Goal: Complete application form: Complete application form

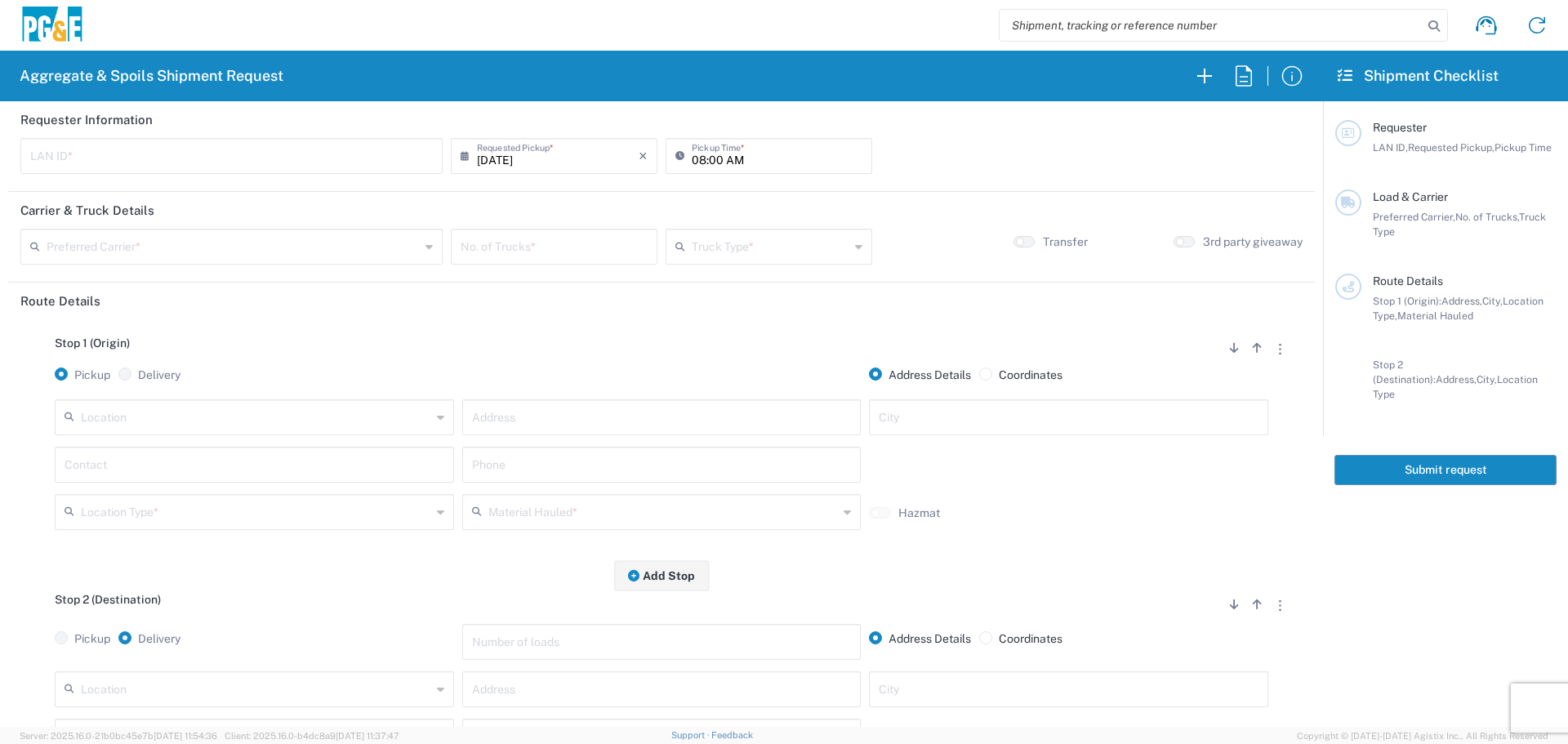
click at [365, 154] on input "text" at bounding box center [231, 155] width 402 height 28
type input "DSL0"
click at [565, 164] on input "[DATE]" at bounding box center [557, 155] width 162 height 28
click at [513, 306] on span "18" at bounding box center [506, 303] width 23 height 23
type input "[DATE]"
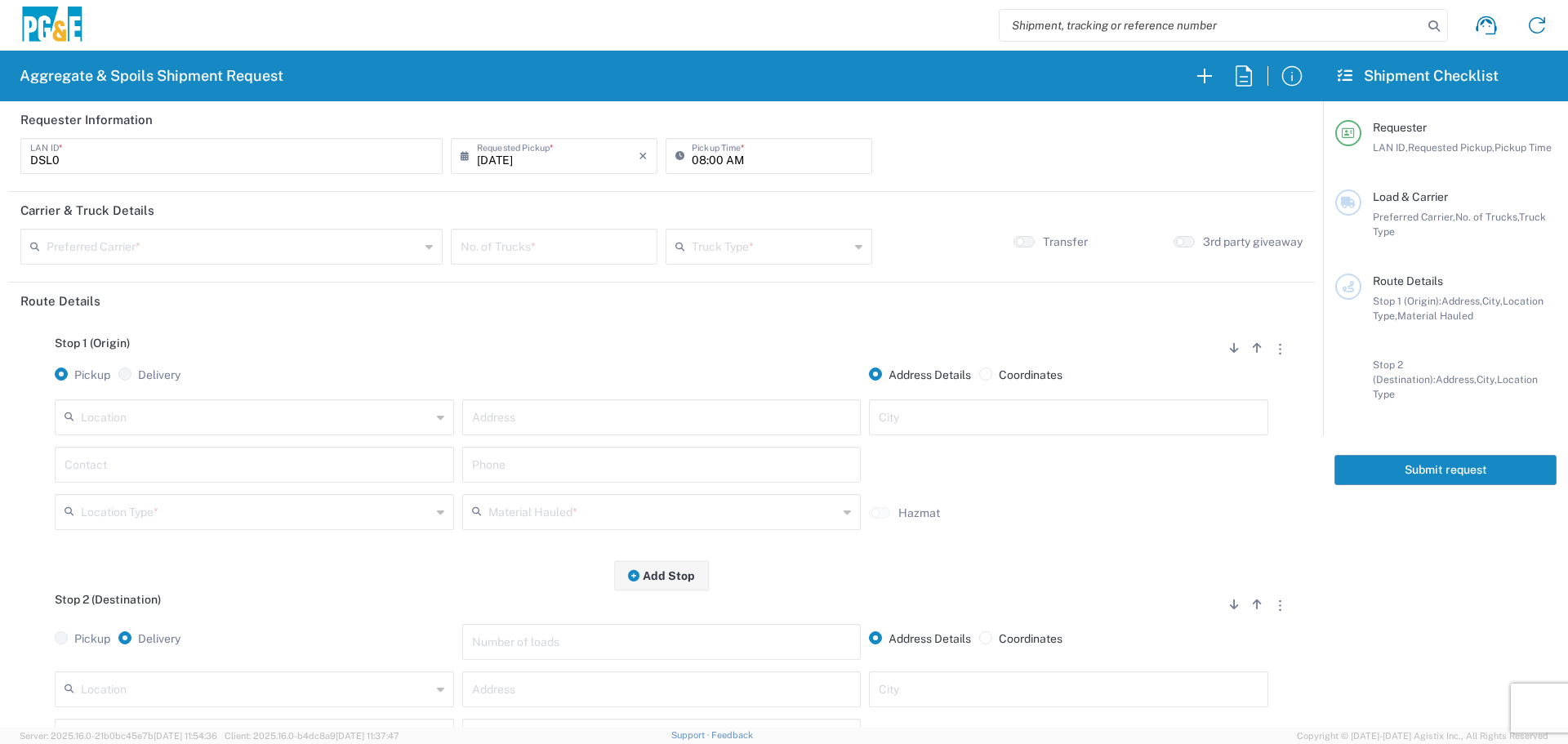
click at [693, 154] on input "08:00 AM" at bounding box center [777, 155] width 171 height 28
type input "07:00 AM"
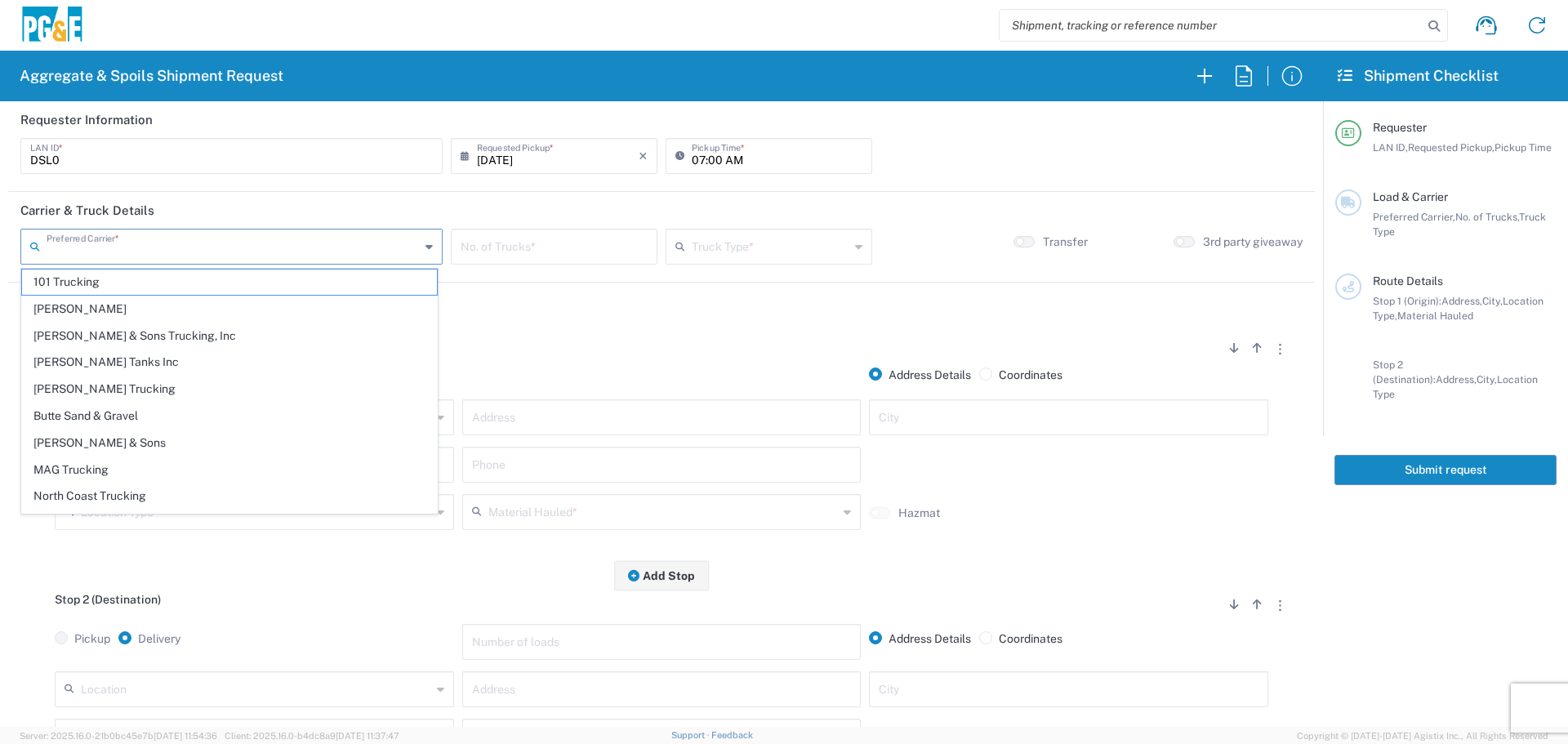
click at [175, 231] on input "text" at bounding box center [233, 245] width 373 height 28
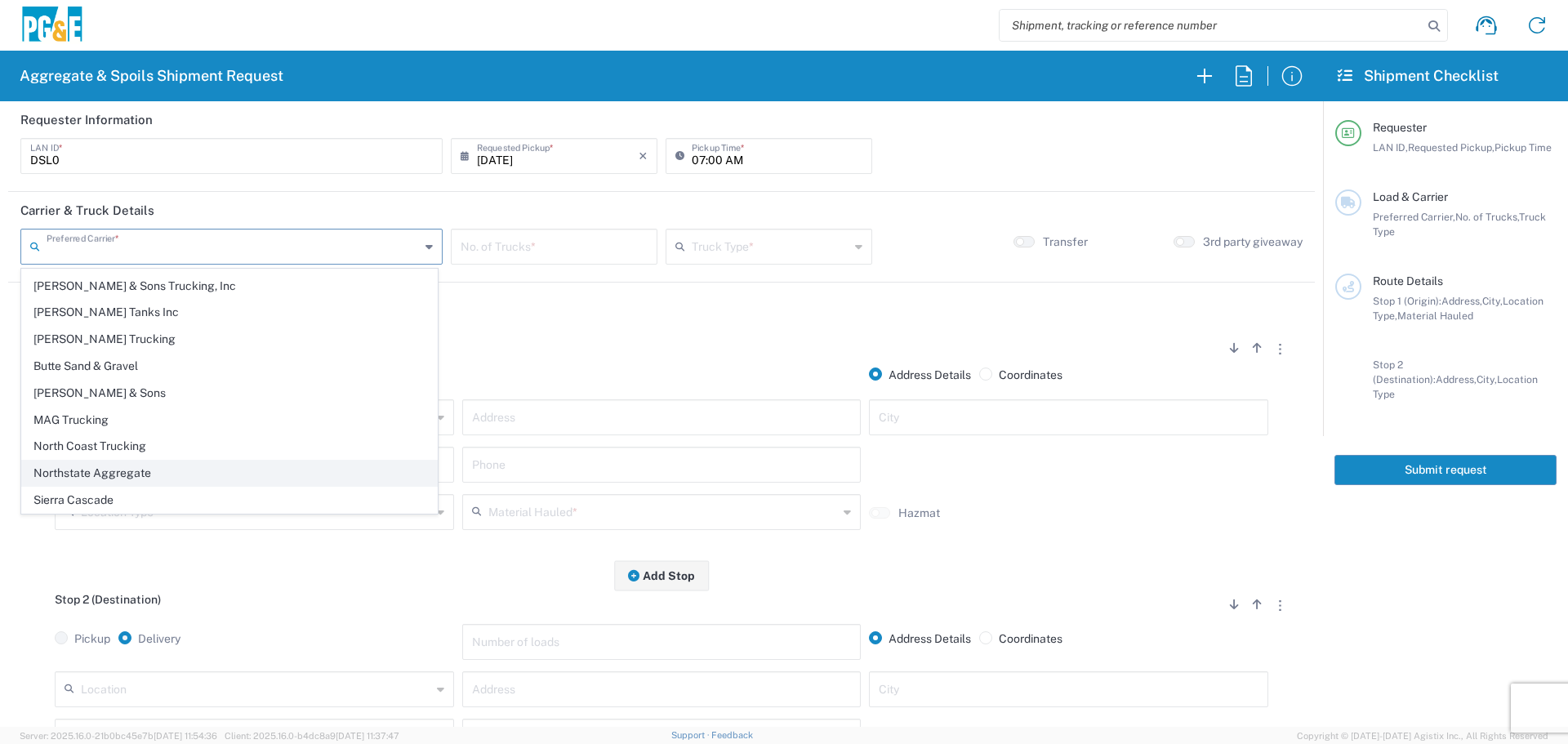
click at [116, 476] on span "Northstate Aggregate" at bounding box center [229, 473] width 415 height 25
type input "Northstate Aggregate"
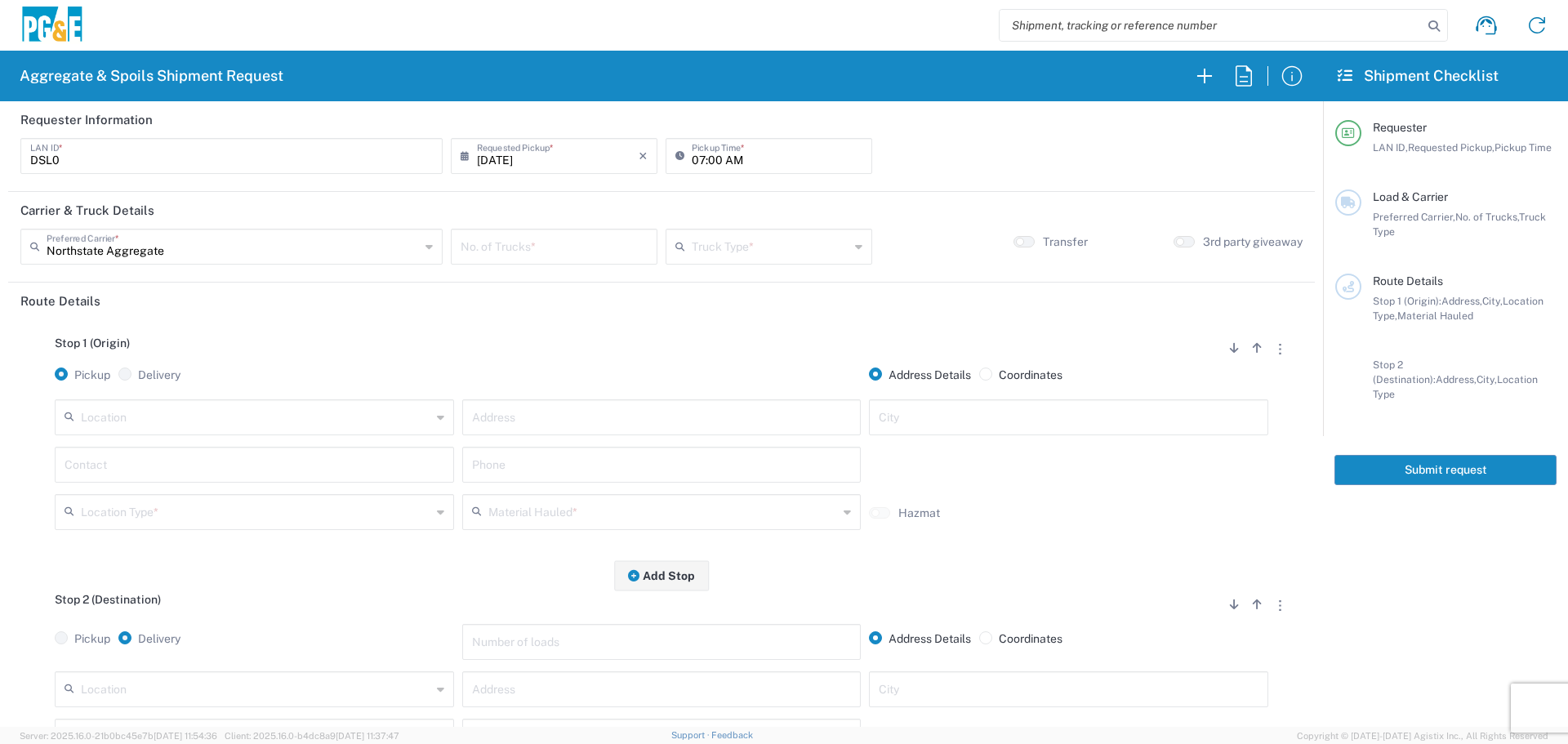
click at [476, 252] on input "number" at bounding box center [554, 245] width 187 height 28
type input "2"
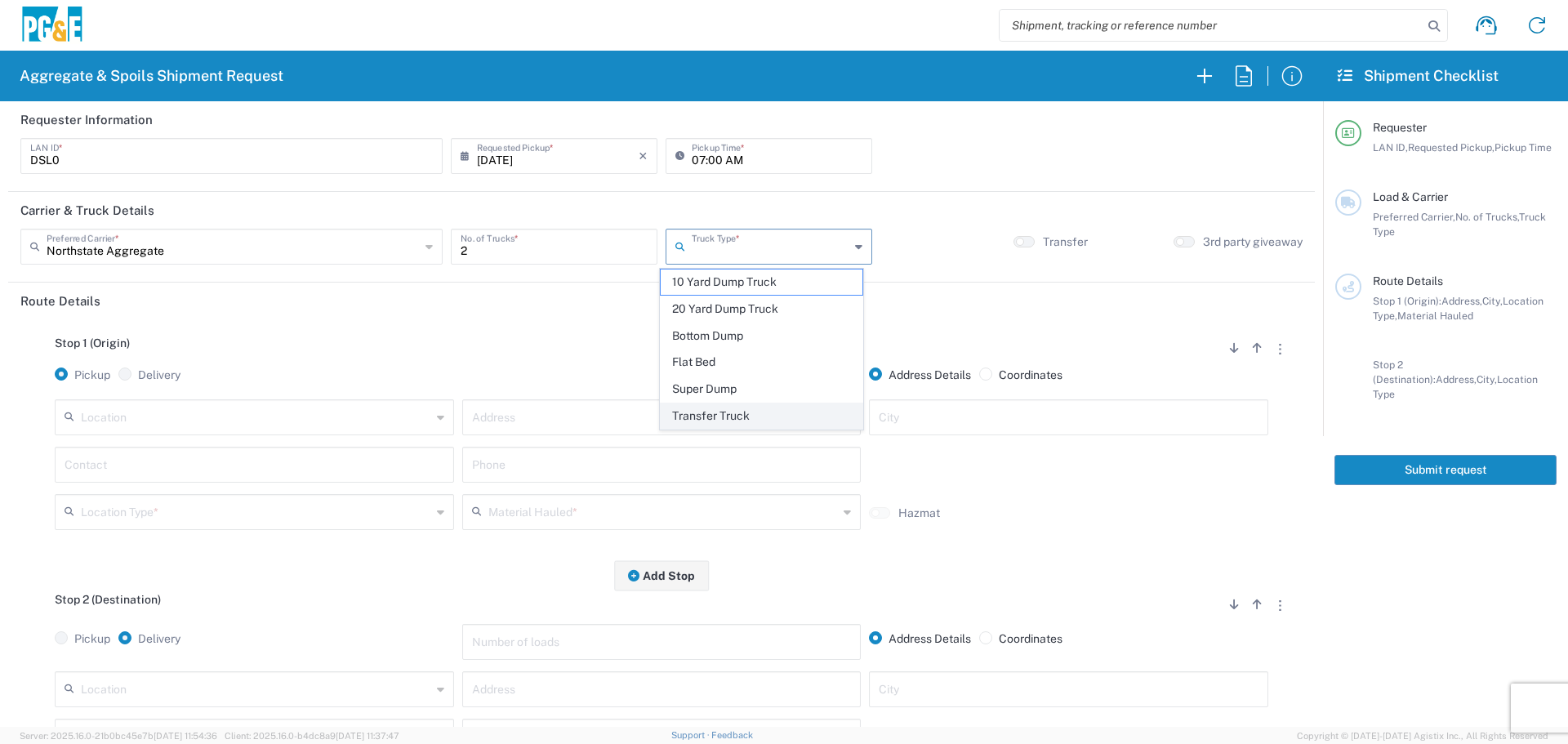
click at [712, 414] on span "Transfer Truck" at bounding box center [761, 416] width 202 height 25
type input "Transfer Truck"
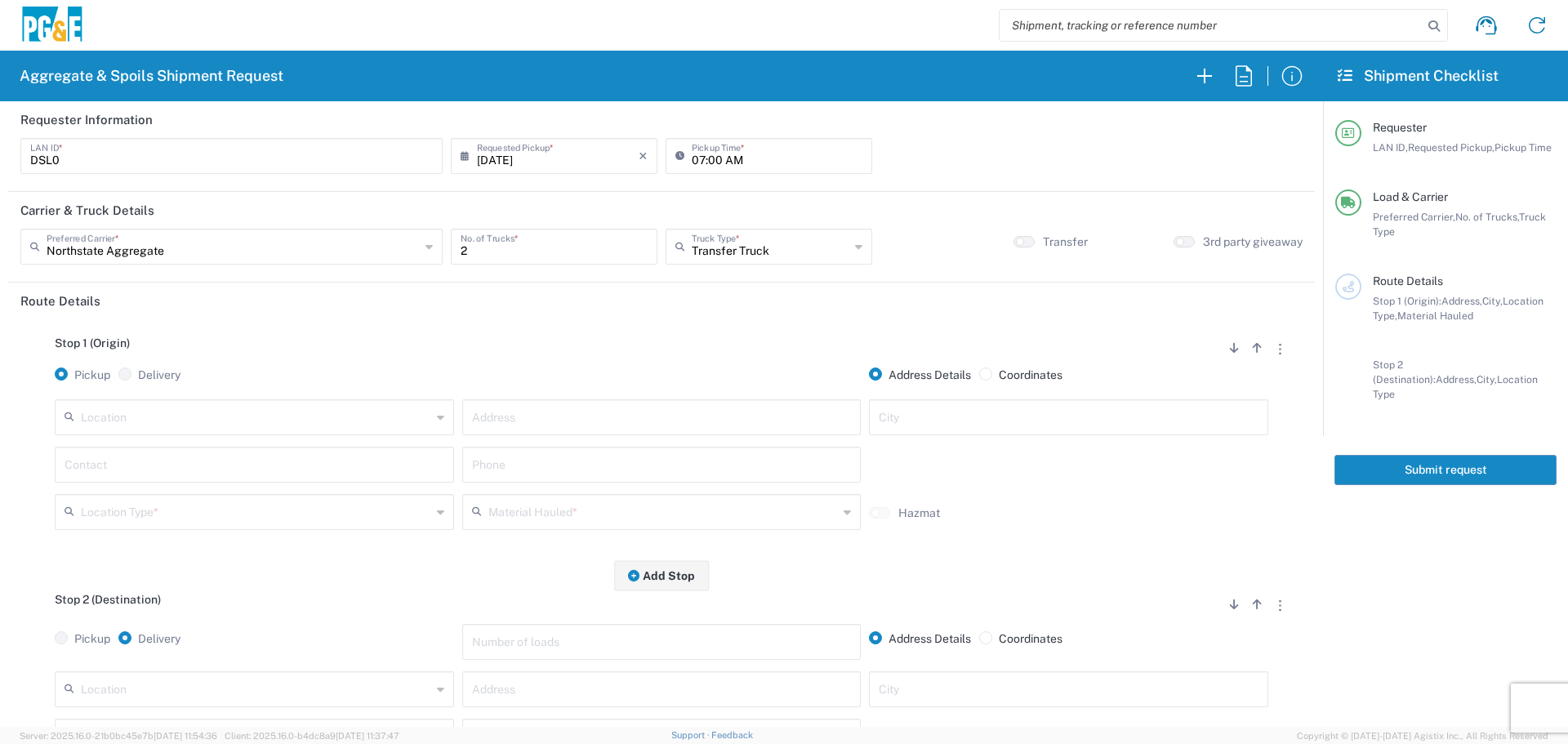
click at [151, 418] on input "text" at bounding box center [256, 416] width 350 height 28
click at [134, 456] on span "[PERSON_NAME] and Sons - [GEOGRAPHIC_DATA] - Quarry" at bounding box center [252, 453] width 391 height 25
type input "[PERSON_NAME] and Sons - [GEOGRAPHIC_DATA] - Quarry"
type input "[STREET_ADDRESS]"
type input "[GEOGRAPHIC_DATA]"
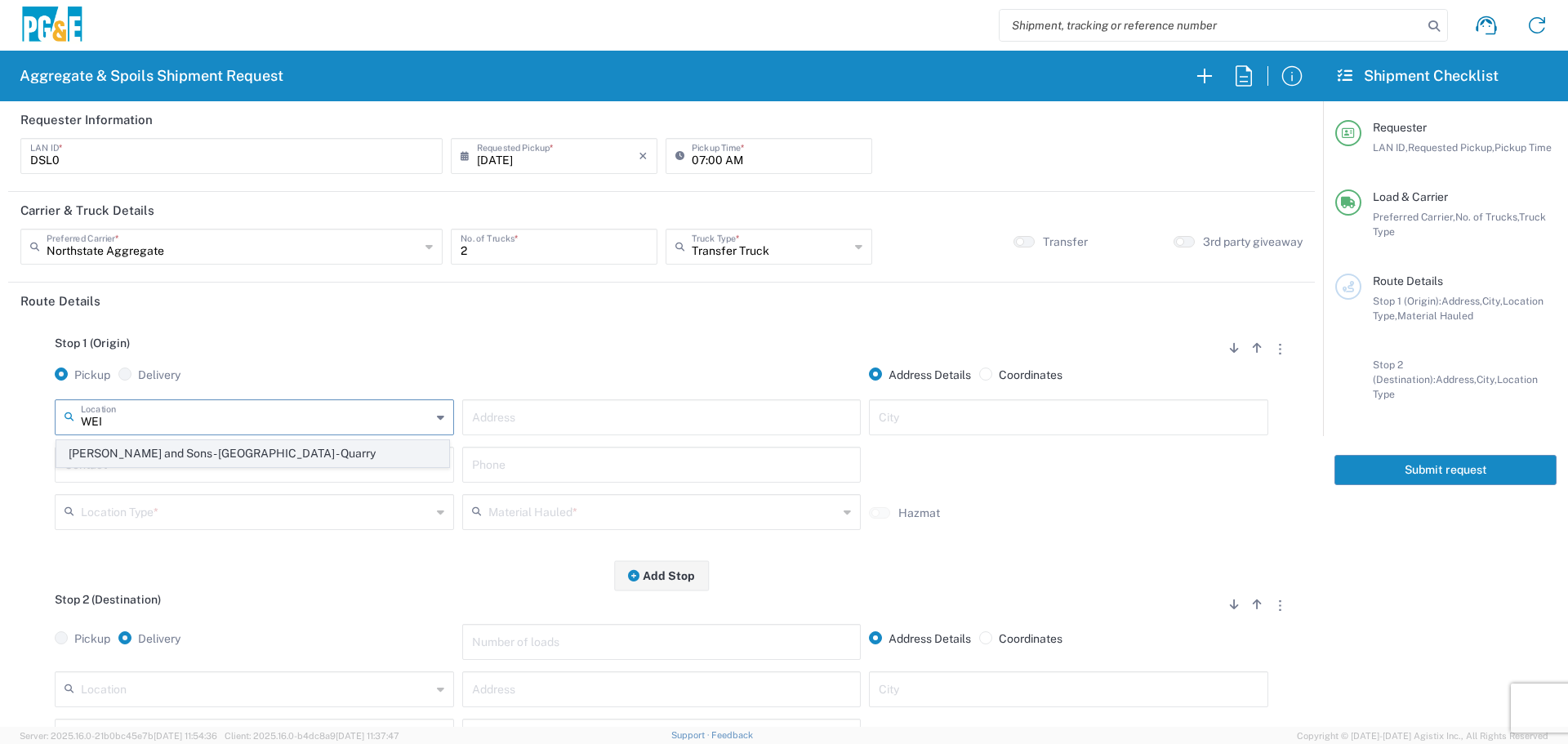
type input "Quarry"
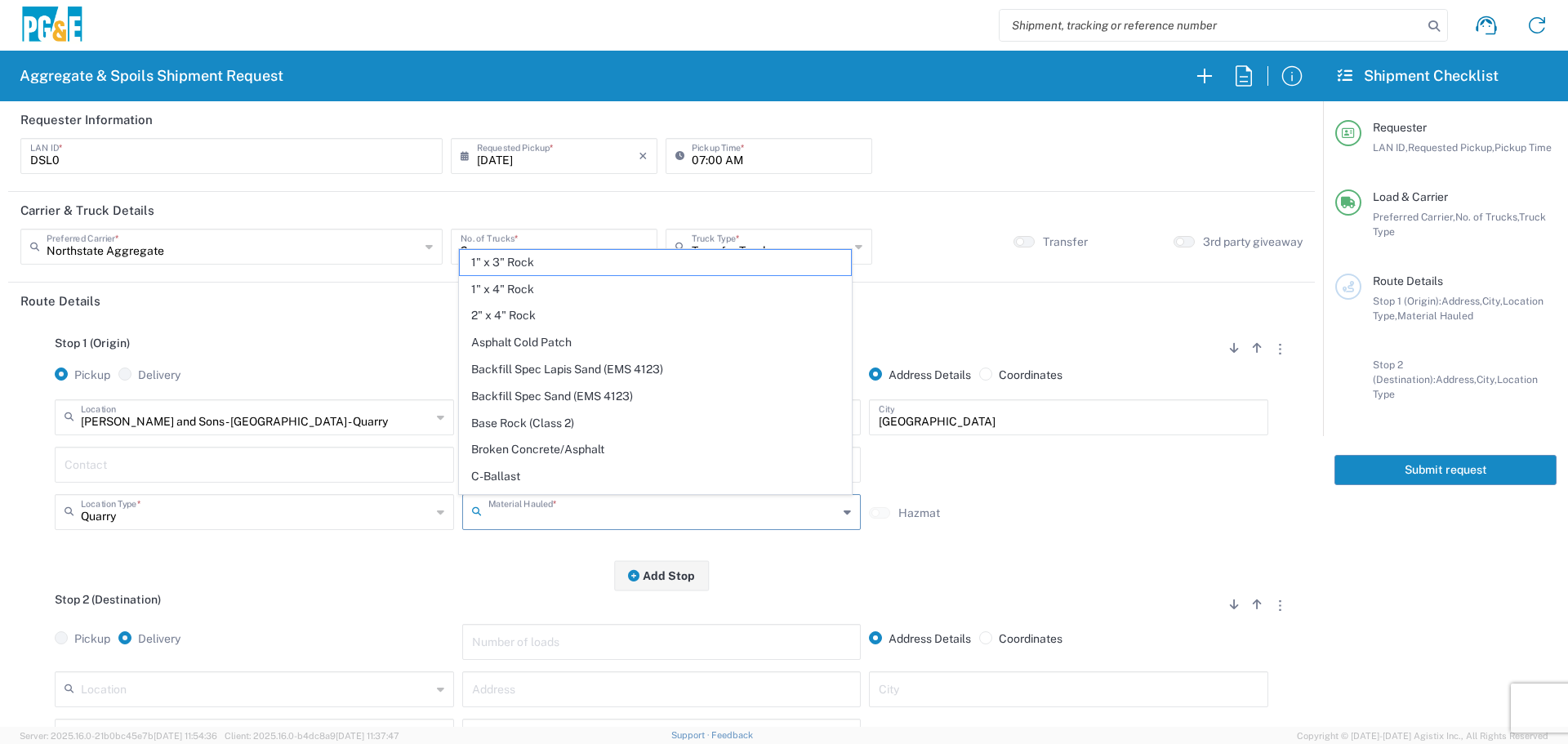
click at [565, 518] on input "text" at bounding box center [664, 510] width 350 height 28
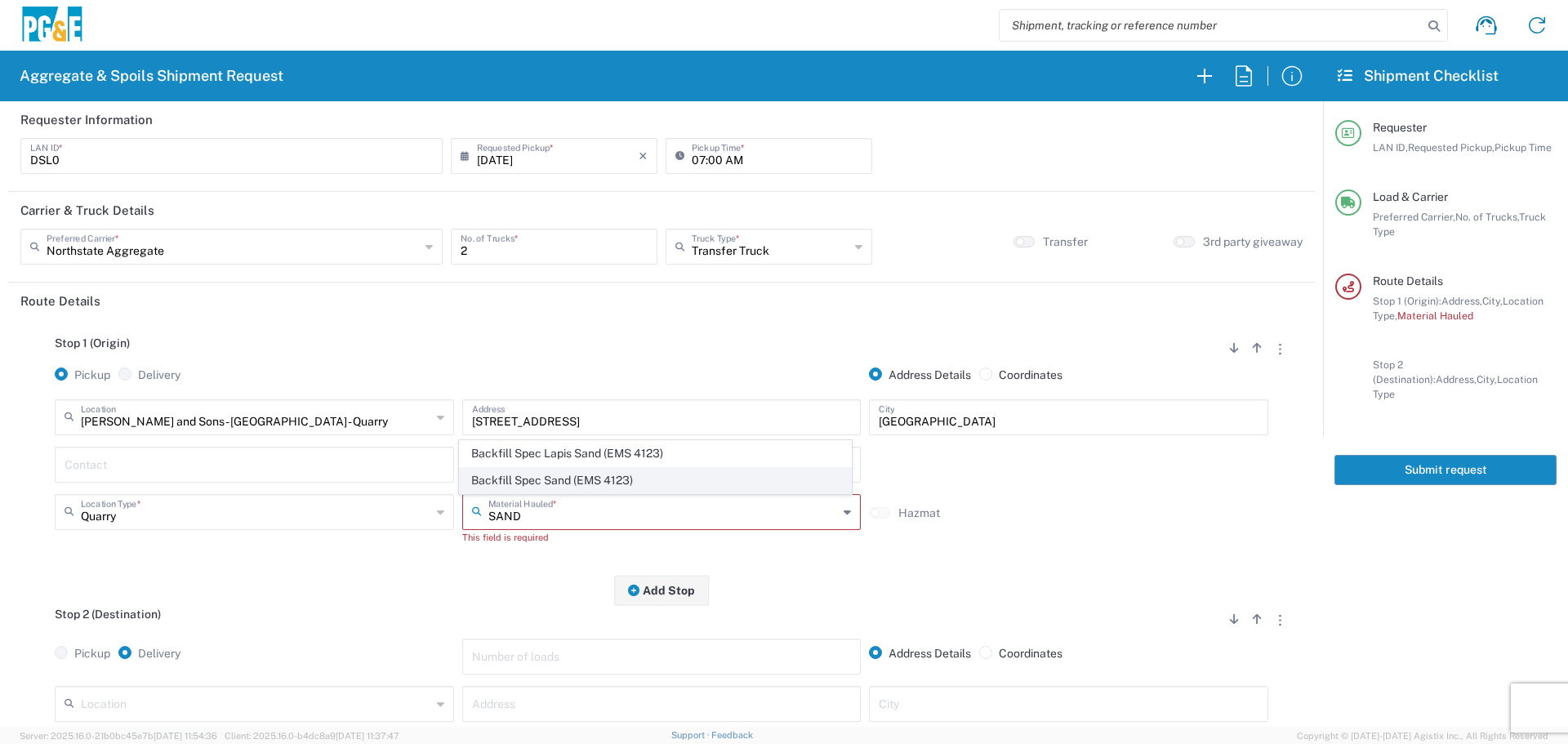
click at [576, 474] on span "Backfill Spec Sand (EMS 4123)" at bounding box center [655, 480] width 391 height 25
type input "Backfill Spec Sand (EMS 4123)"
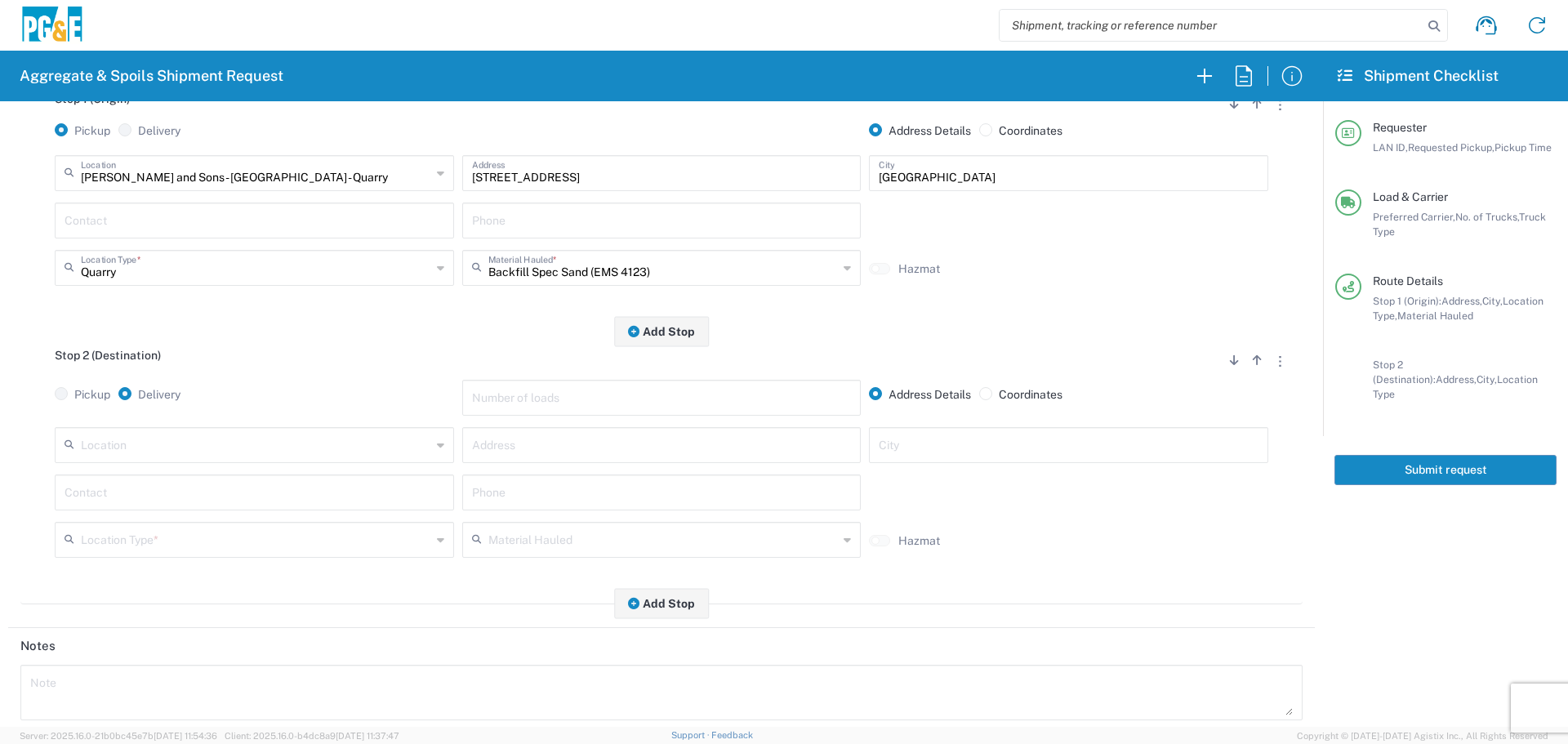
scroll to position [245, 0]
click at [349, 453] on input "text" at bounding box center [256, 443] width 350 height 28
type input "Paradise - [PERSON_NAME]"
type input "[STREET_ADDRESS][PERSON_NAME]"
type input "Paradise"
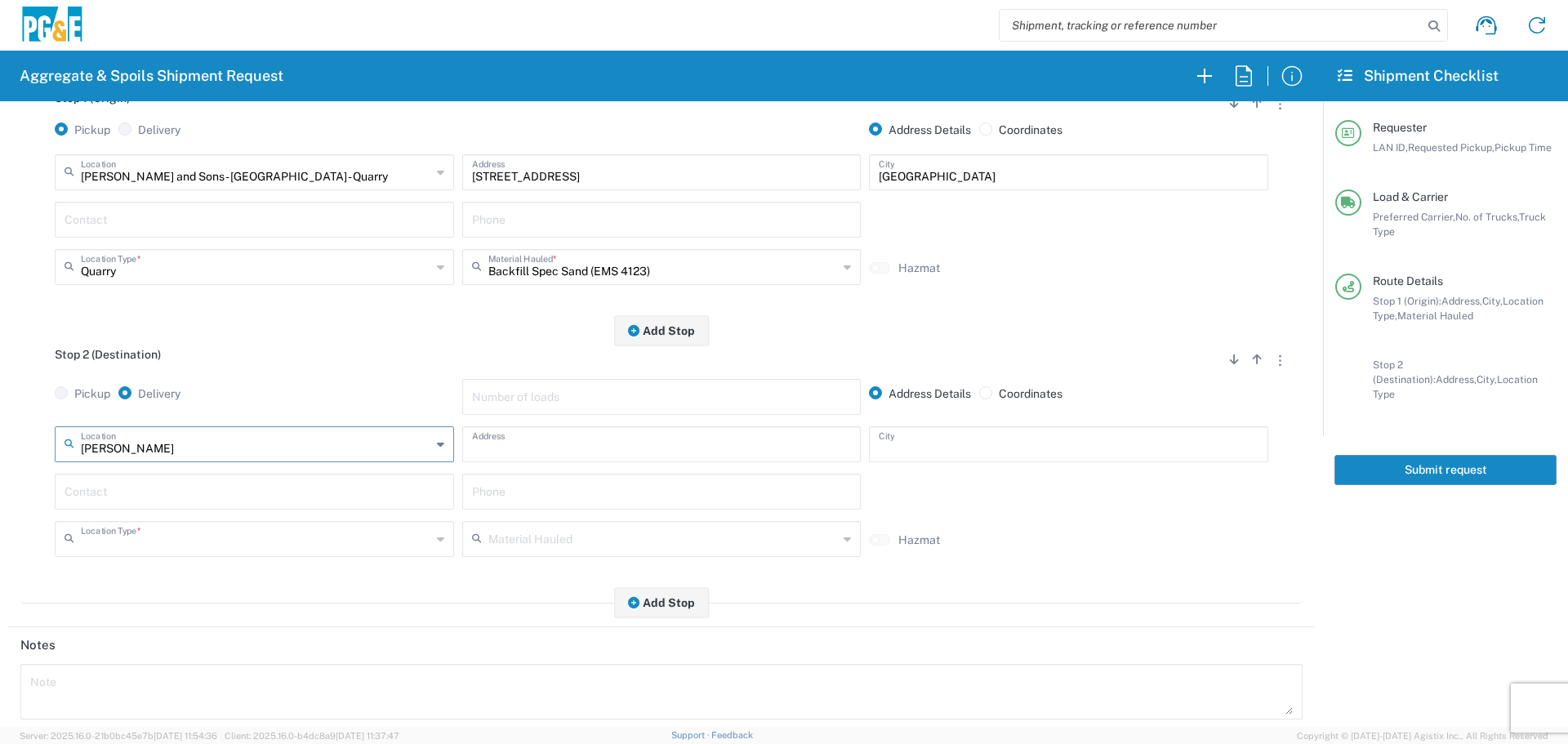
type input "Business No Loading Dock"
type input "Paradise - [PERSON_NAME]"
click at [293, 491] on input "text" at bounding box center [254, 490] width 380 height 28
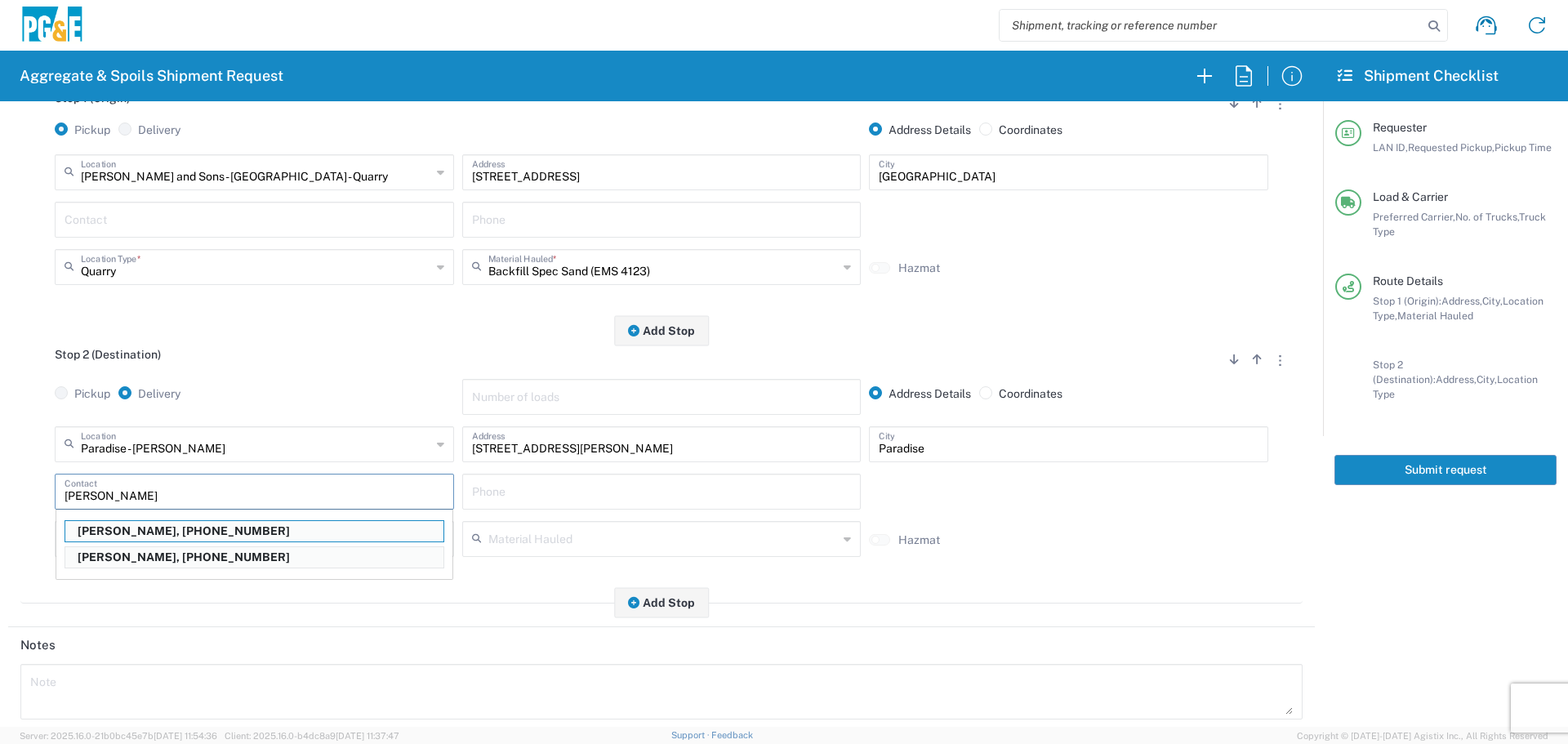
type input "[PERSON_NAME]"
type input "[PHONE_NUMBER]"
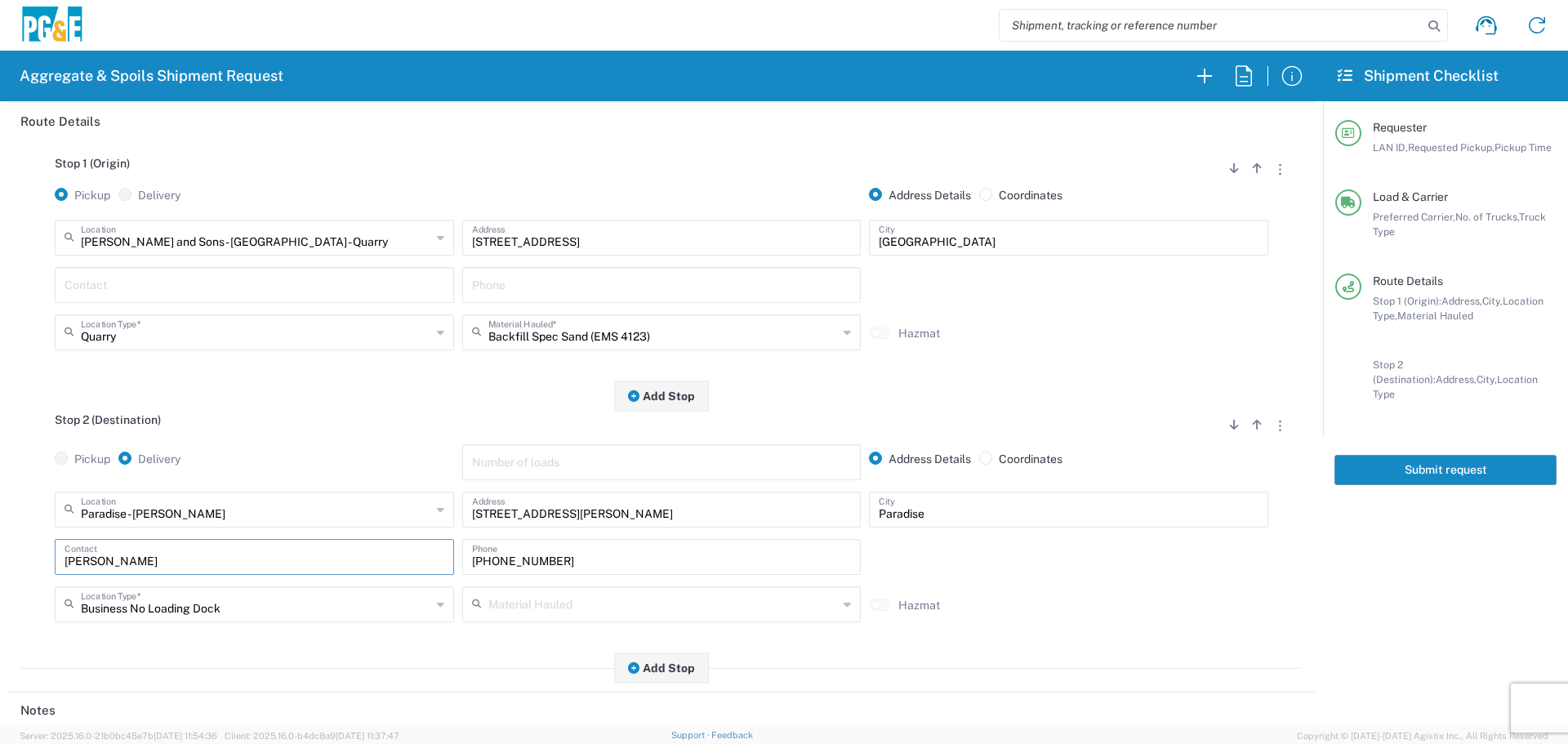
scroll to position [506, 0]
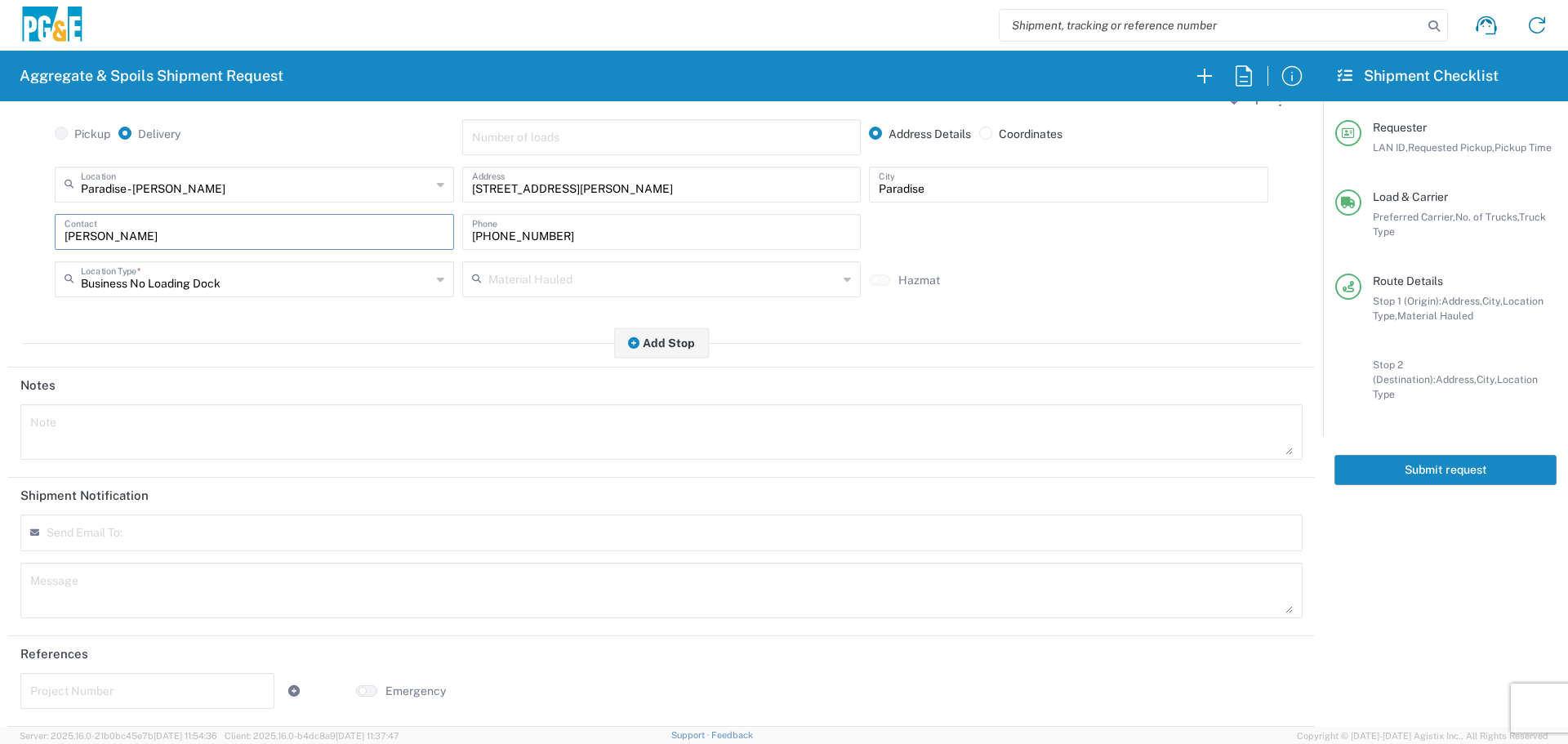
type input "[PERSON_NAME]"
click at [76, 551] on div "Send Email To:" at bounding box center [661, 538] width 1291 height 48
click at [77, 550] on div "Send Email To:" at bounding box center [661, 533] width 1282 height 37
type input "[EMAIL_ADDRESS][DOMAIN_NAME]"
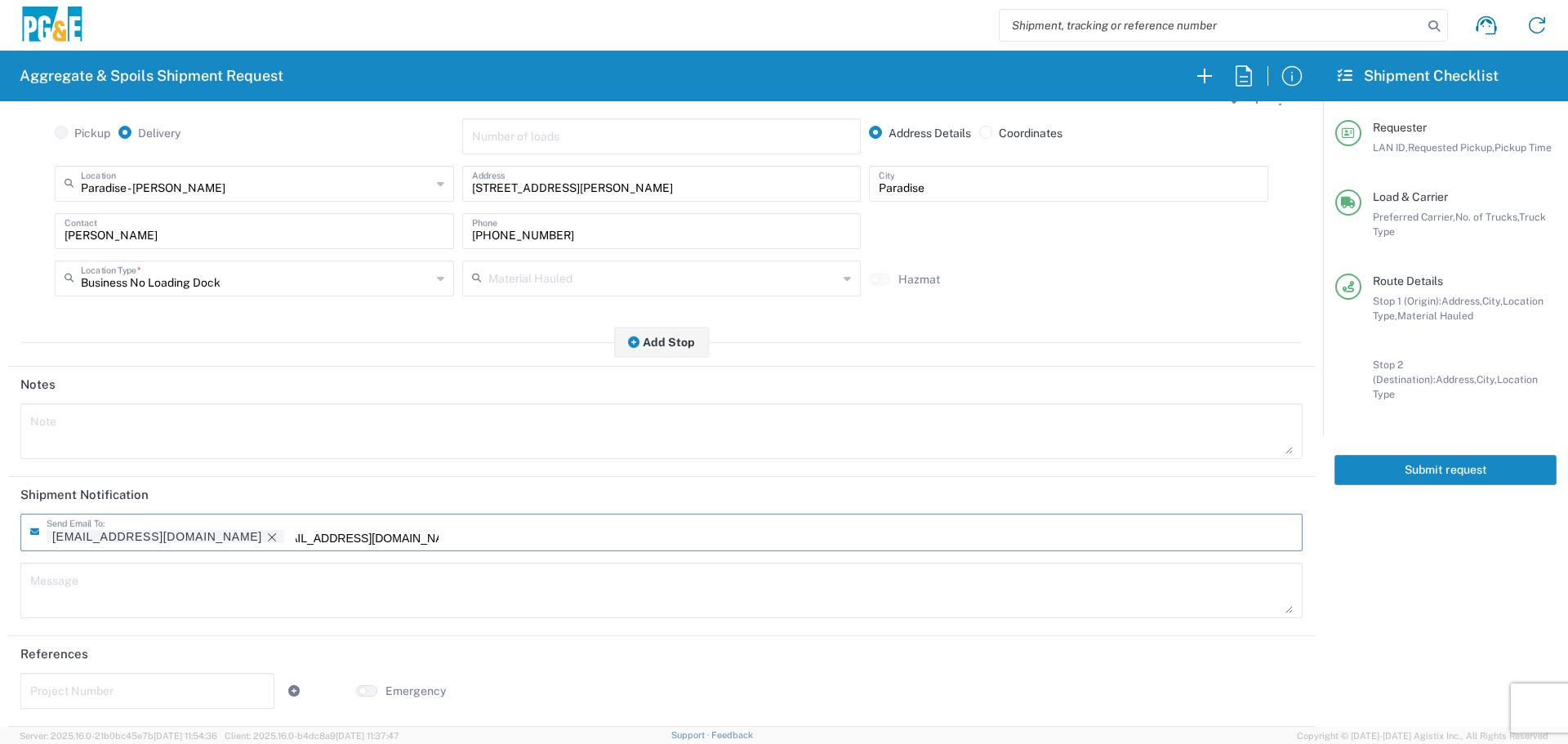
type input "[EMAIL_ADDRESS][DOMAIN_NAME]"
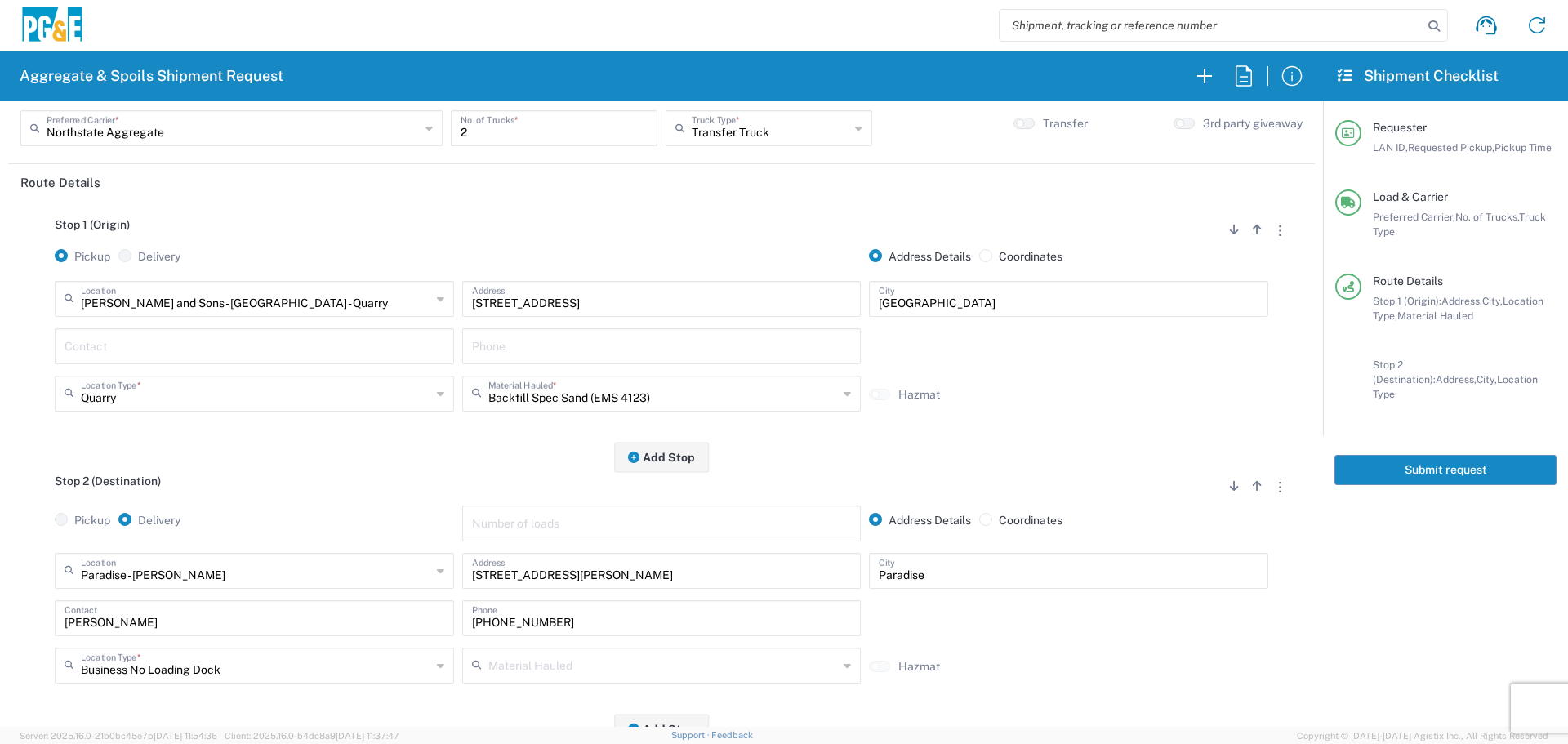
scroll to position [0, 0]
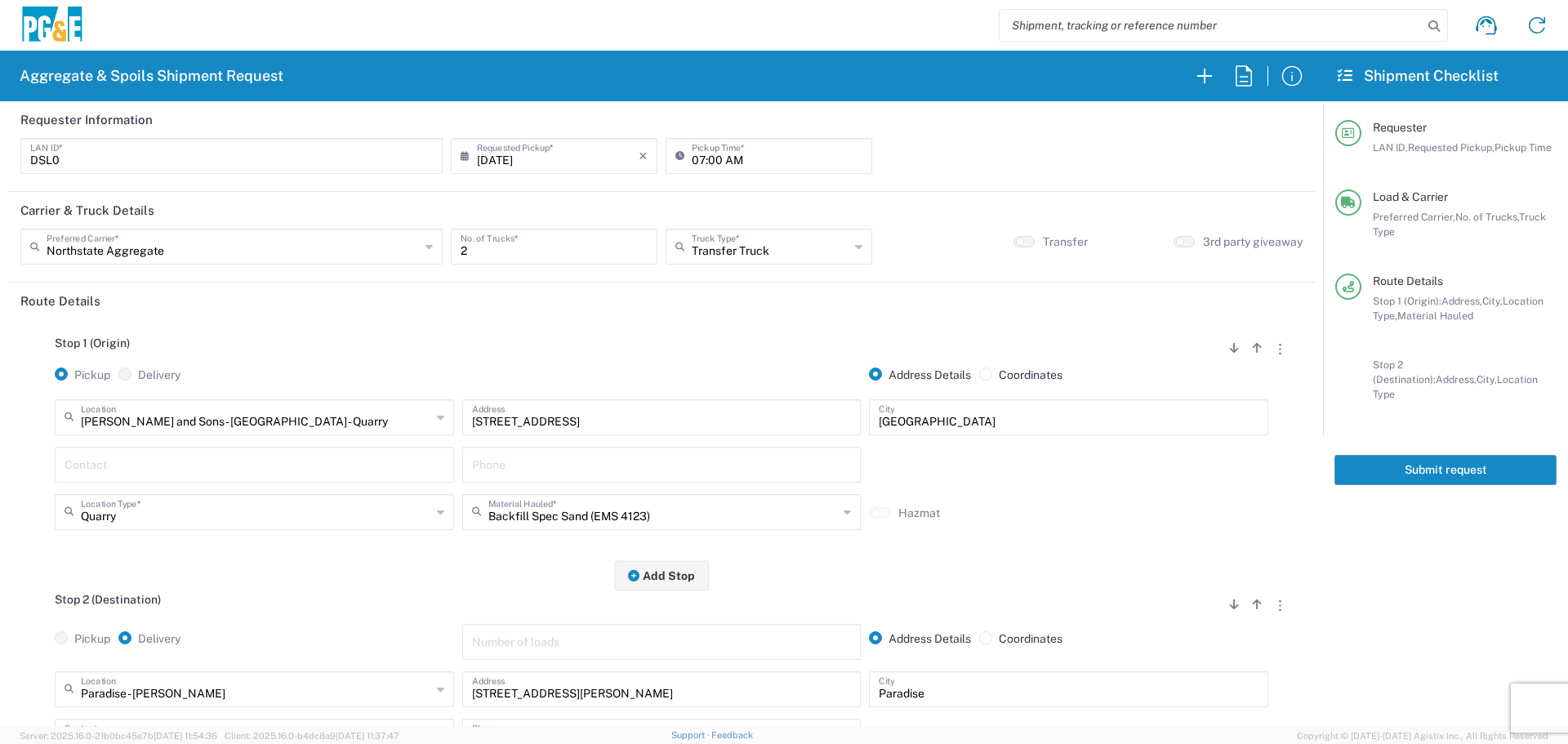
click at [1437, 456] on button "Submit request" at bounding box center [1445, 470] width 222 height 30
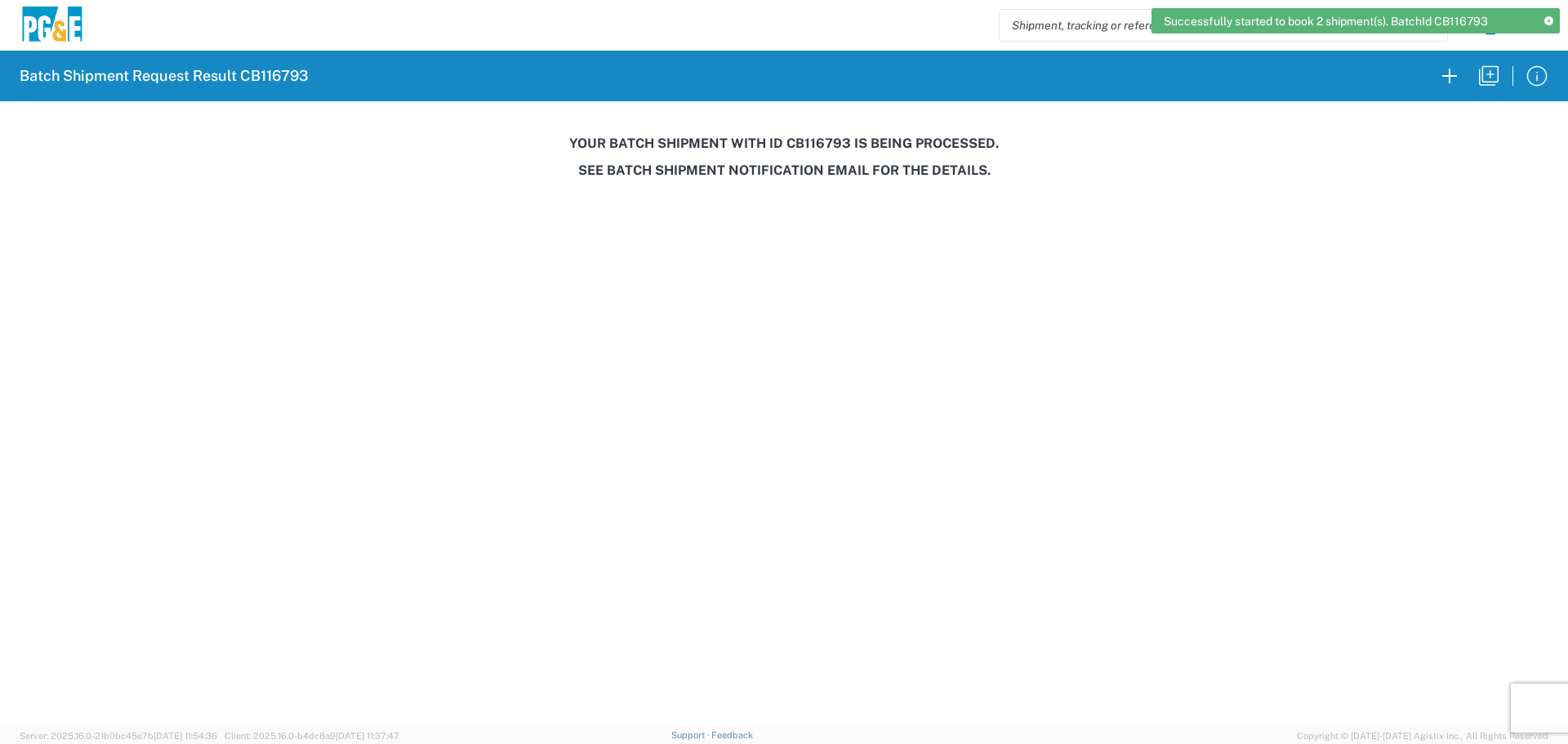
click at [820, 147] on h3 "Your batch shipment with id CB116793 is being processed." at bounding box center [784, 143] width 1545 height 16
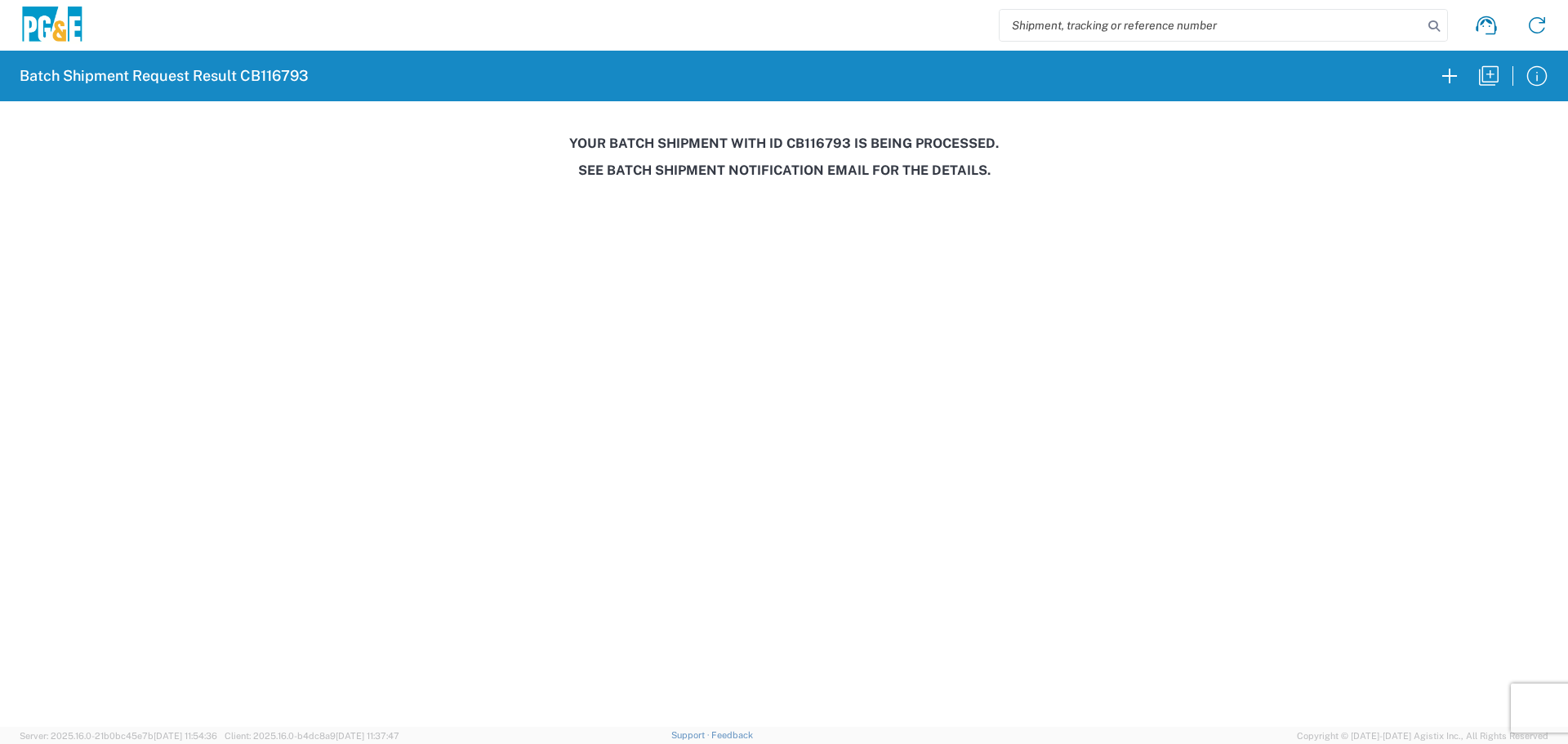
copy h3 "CB116793"
click at [1491, 71] on icon "button" at bounding box center [1488, 75] width 26 height 26
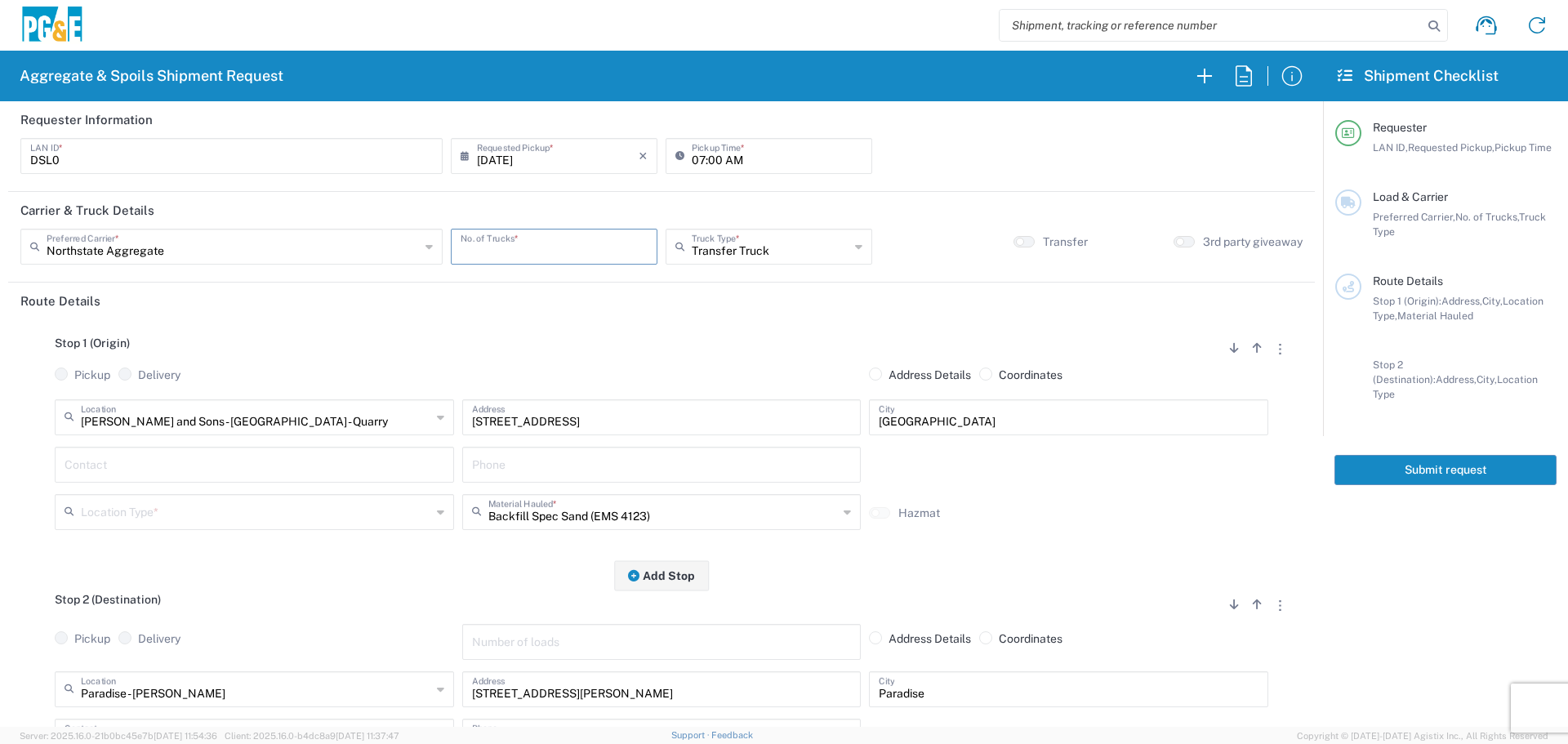
click at [515, 246] on input "number" at bounding box center [554, 245] width 187 height 28
type input "2"
click at [514, 153] on input "[DATE]" at bounding box center [557, 155] width 162 height 28
click at [515, 297] on span "18" at bounding box center [506, 303] width 23 height 23
type input "[DATE]"
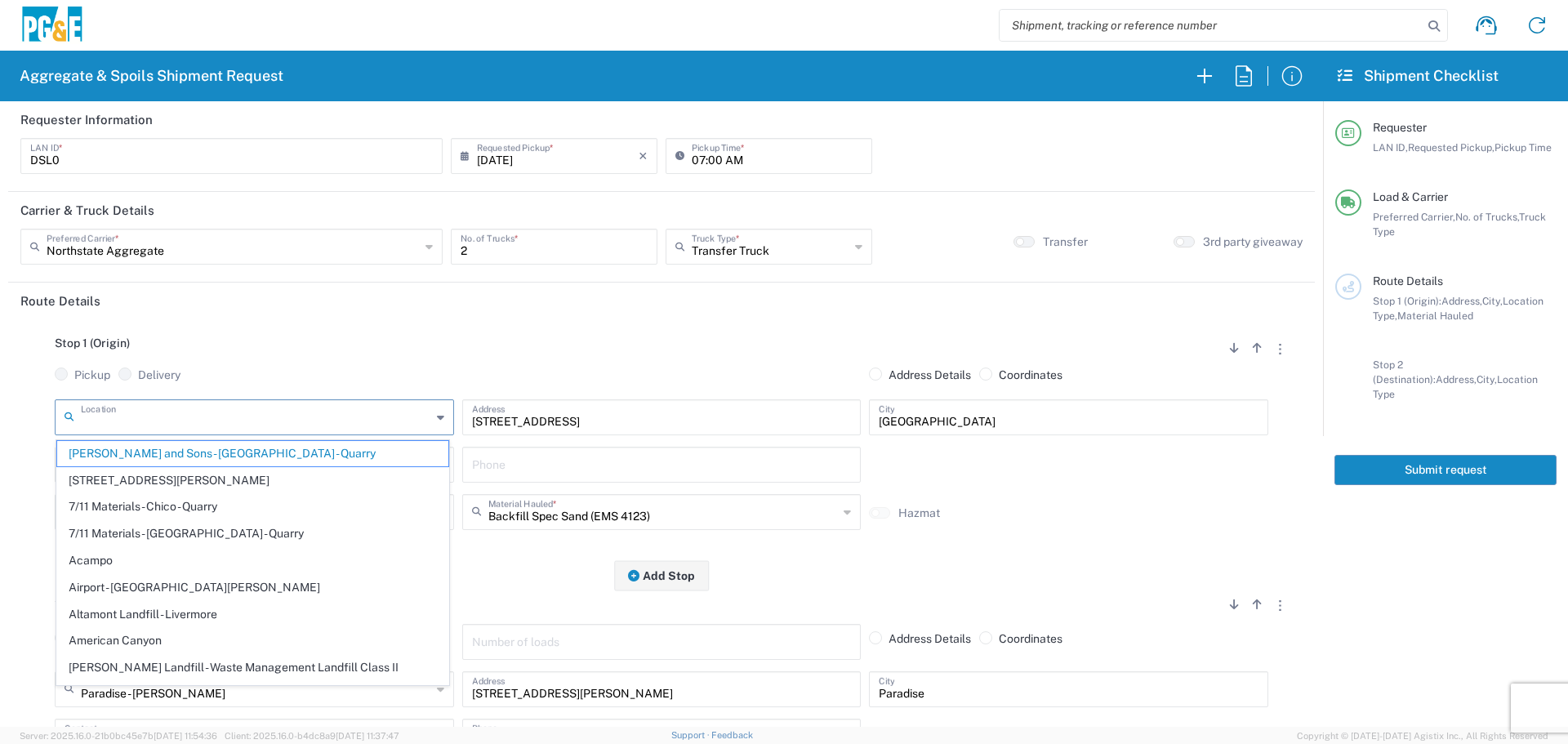
click at [291, 419] on input "text" at bounding box center [256, 416] width 350 height 28
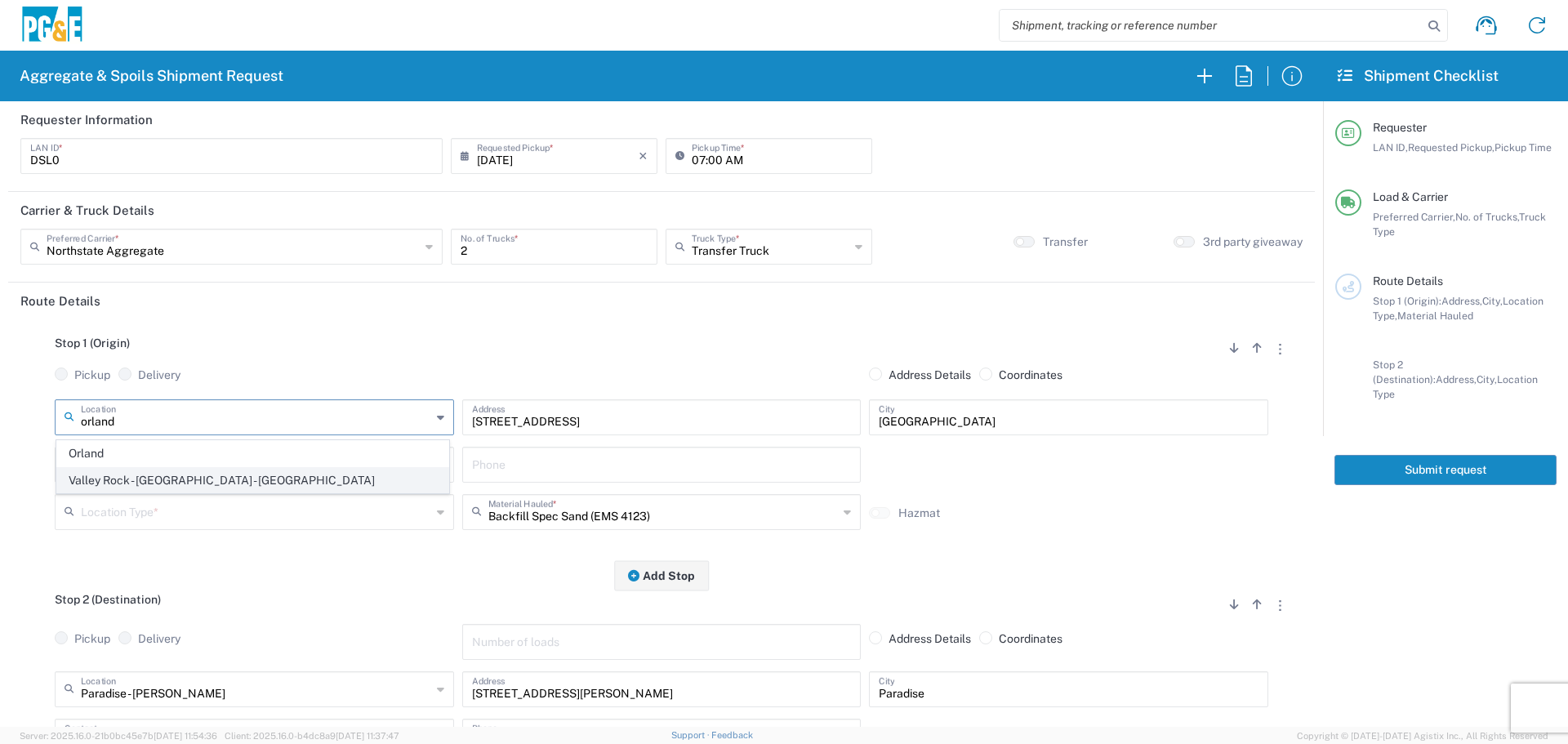
click at [216, 475] on span "Valley Rock - [GEOGRAPHIC_DATA] - [GEOGRAPHIC_DATA]" at bounding box center [252, 480] width 391 height 25
type input "Valley Rock - [GEOGRAPHIC_DATA] - [GEOGRAPHIC_DATA]"
type input "7266 CA-32"
type input "Orland"
type input "Quarry"
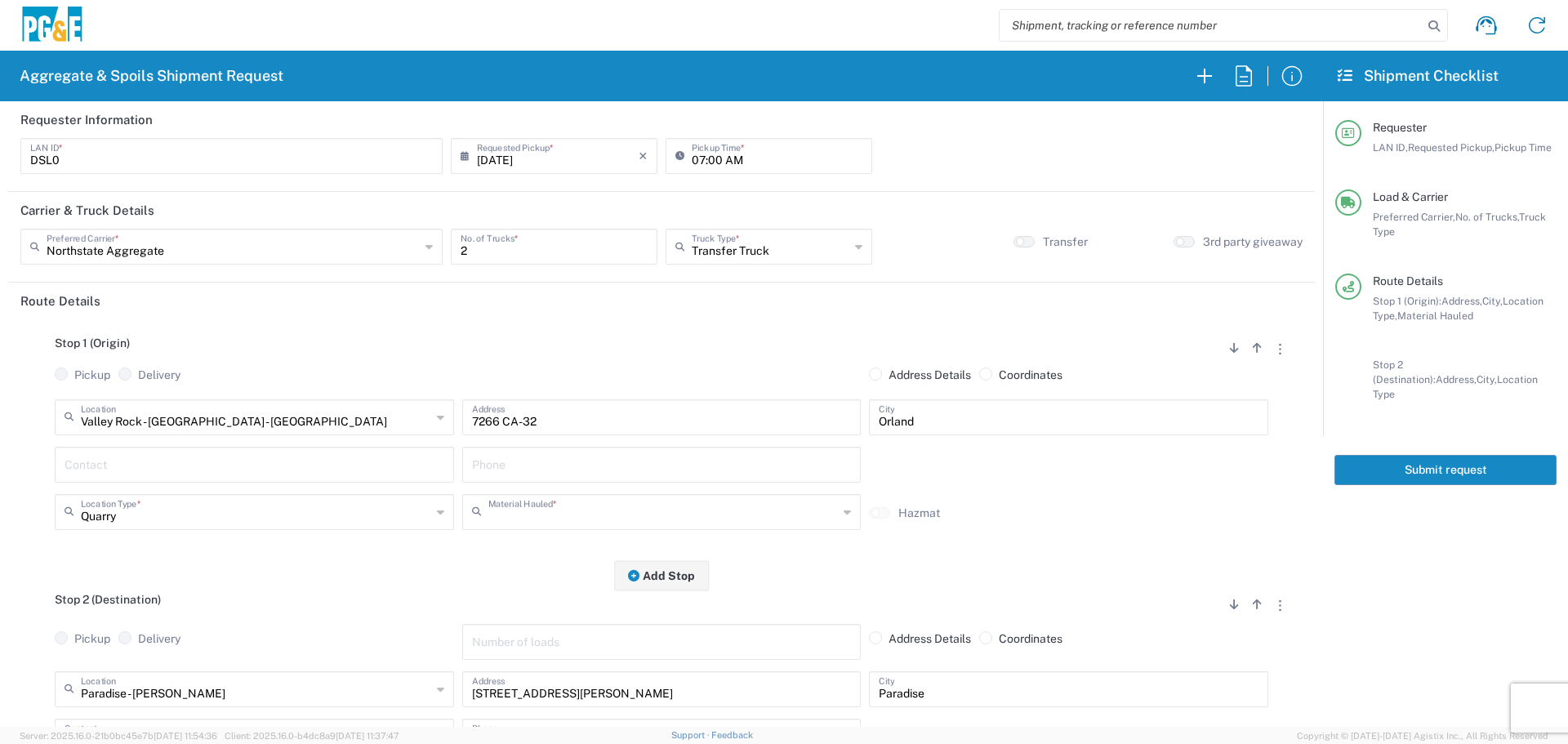
click at [646, 514] on input "text" at bounding box center [664, 510] width 350 height 28
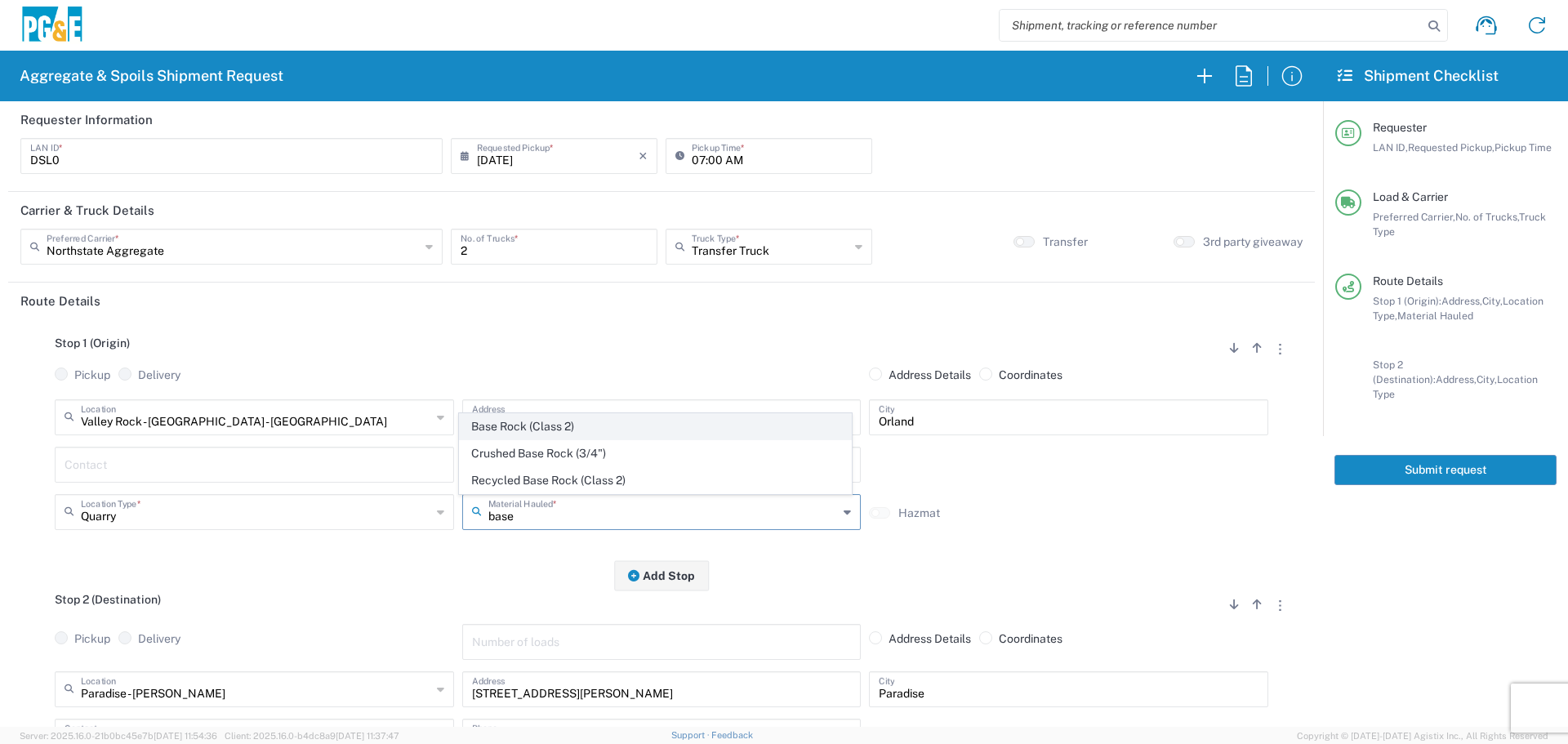
click at [639, 425] on span "Base Rock (Class 2)" at bounding box center [655, 426] width 391 height 25
type input "Base Rock (Class 2)"
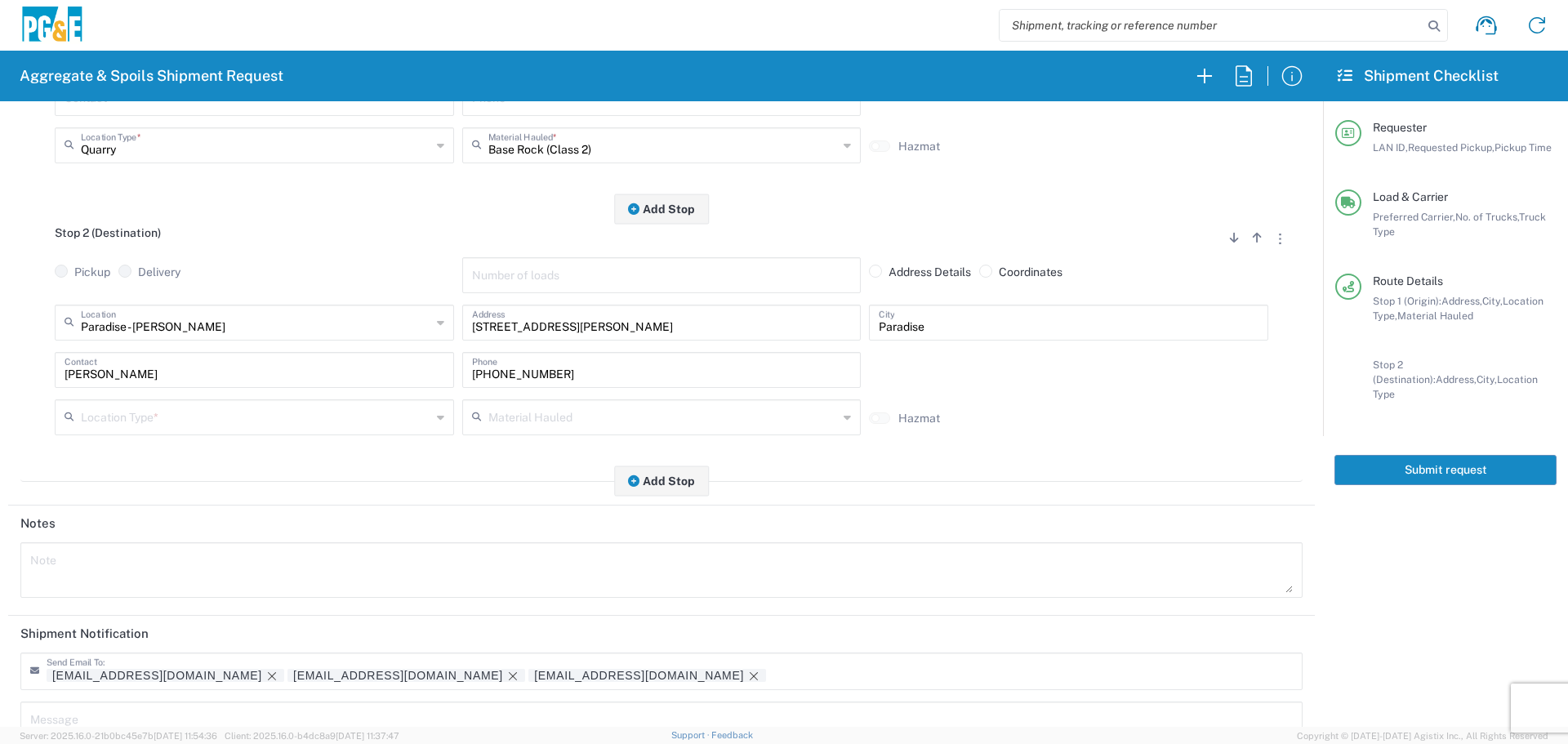
scroll to position [408, 0]
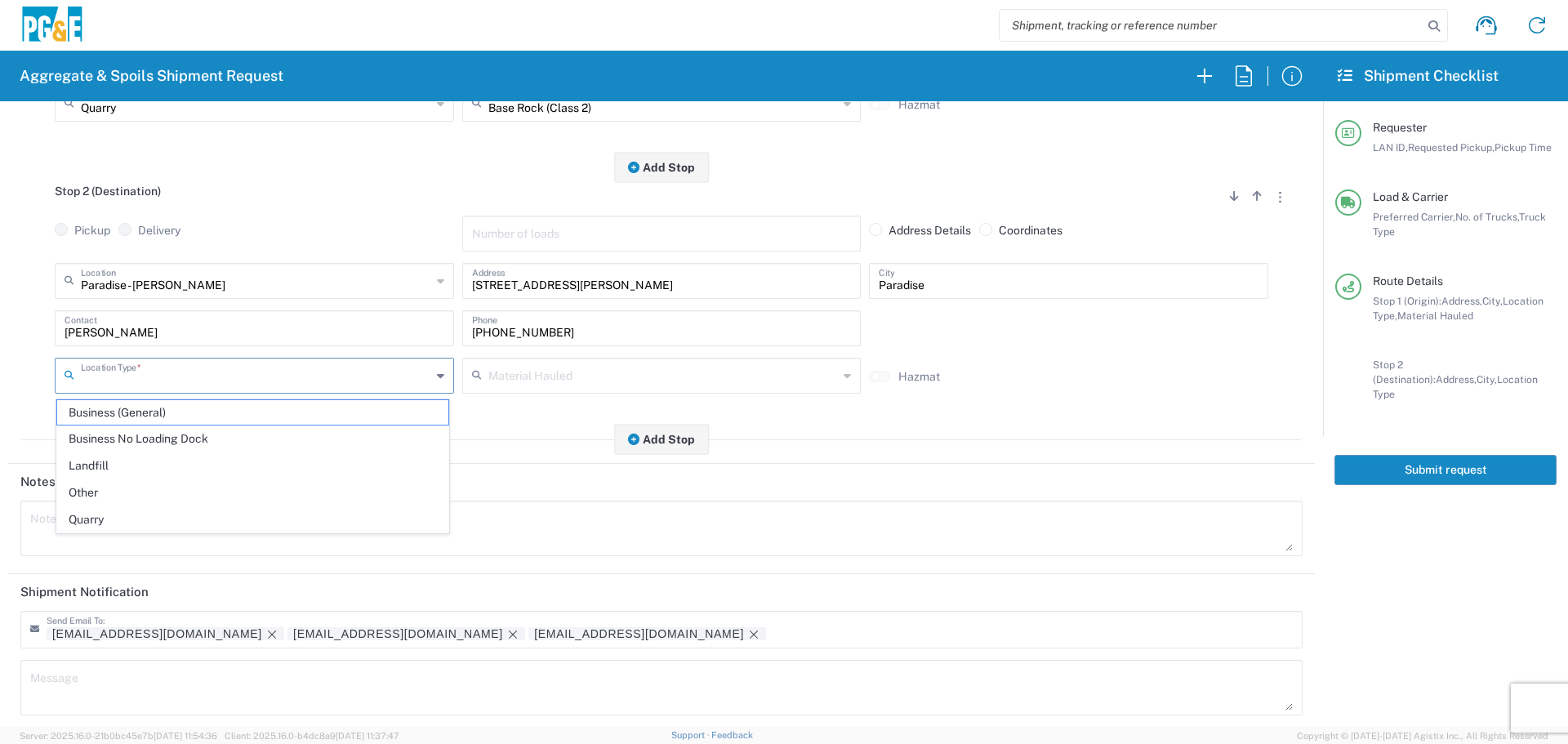
click at [211, 390] on div "Location Type *" at bounding box center [254, 375] width 399 height 36
click at [156, 434] on span "Business No Loading Dock" at bounding box center [252, 439] width 391 height 25
type input "Business No Loading Dock"
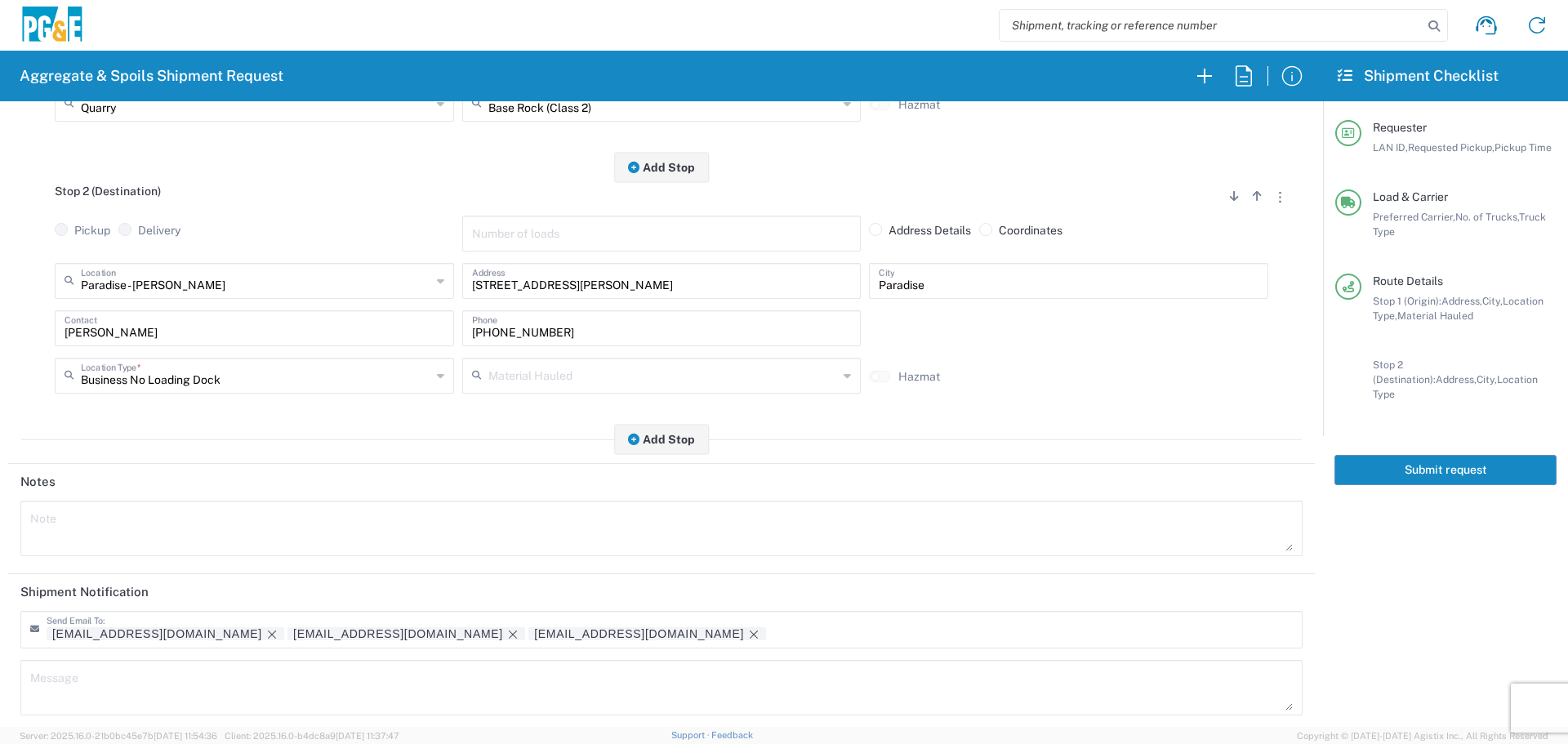
click at [75, 535] on textarea at bounding box center [661, 528] width 1262 height 46
drag, startPoint x: 233, startPoint y: 526, endPoint x: 0, endPoint y: 531, distance: 233.1
click at [0, 531] on form "Requester Information DSL0 LAN ID * [DATE] × Requested Pickup * Cancel Apply 07…" at bounding box center [661, 414] width 1323 height 625
type textarea "Haul virgin base rock"
click at [256, 665] on textarea at bounding box center [661, 687] width 1262 height 46
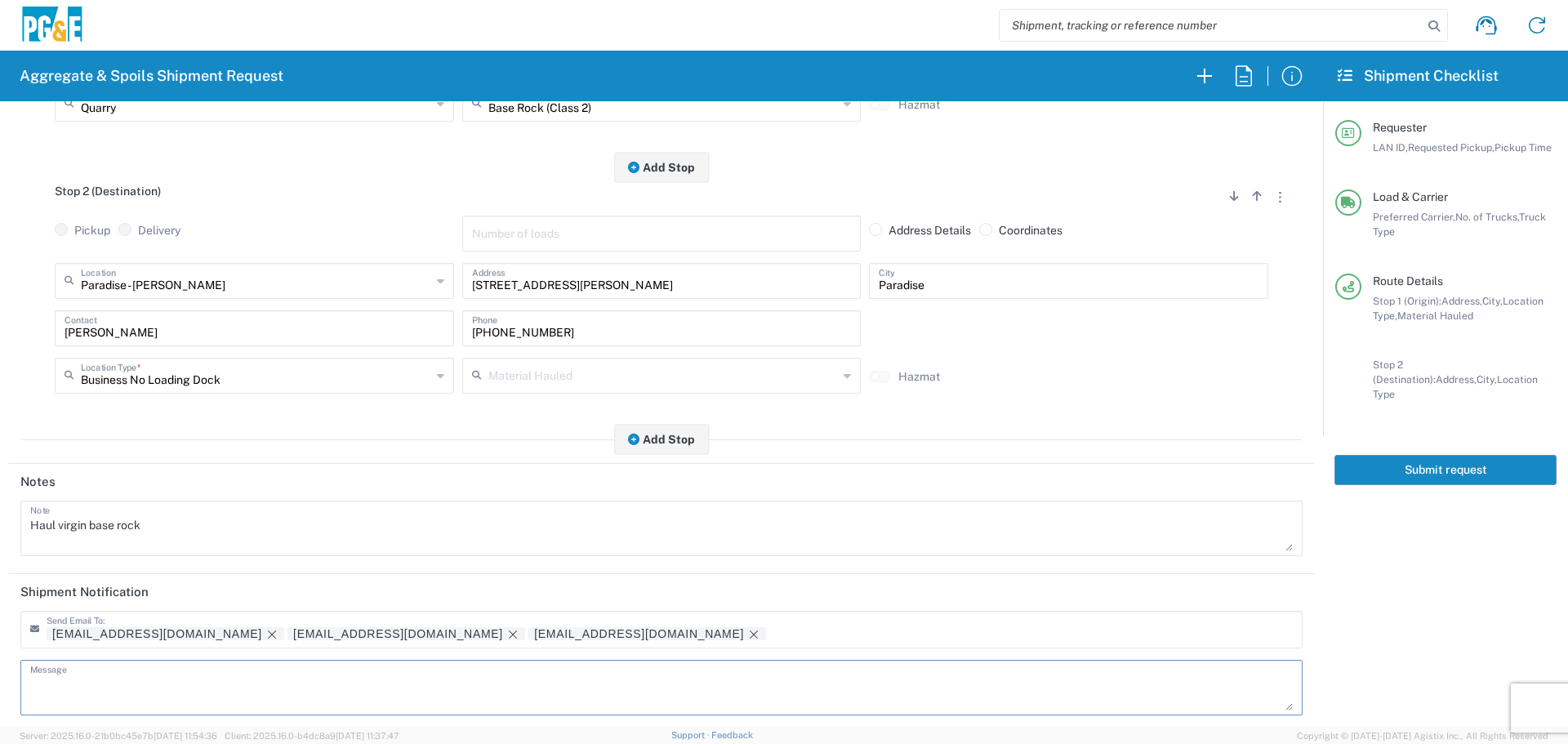
paste textarea "Haul virgin base rock"
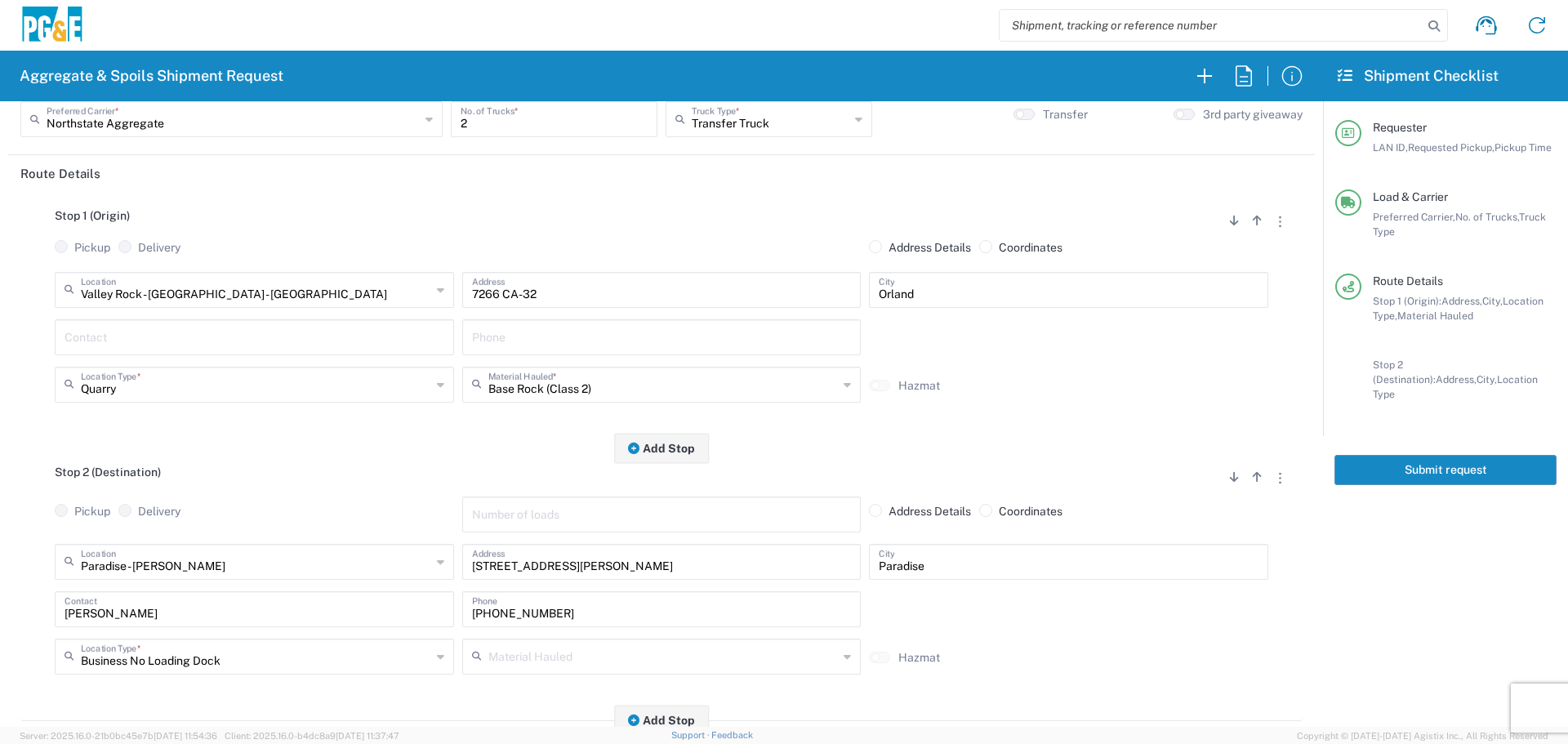
scroll to position [0, 0]
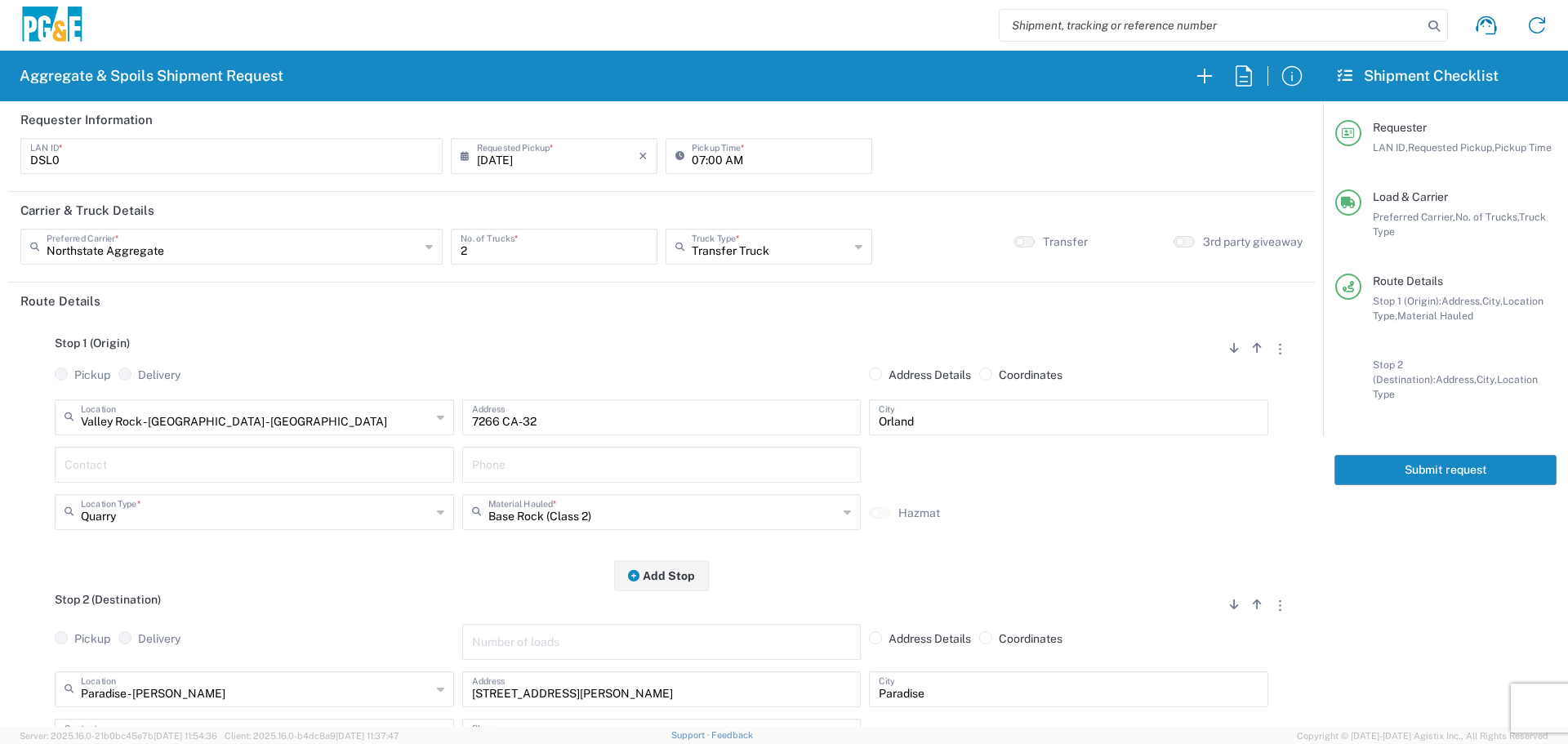
type textarea "Haul virgin base rock"
click at [1467, 455] on button "Submit request" at bounding box center [1445, 470] width 222 height 30
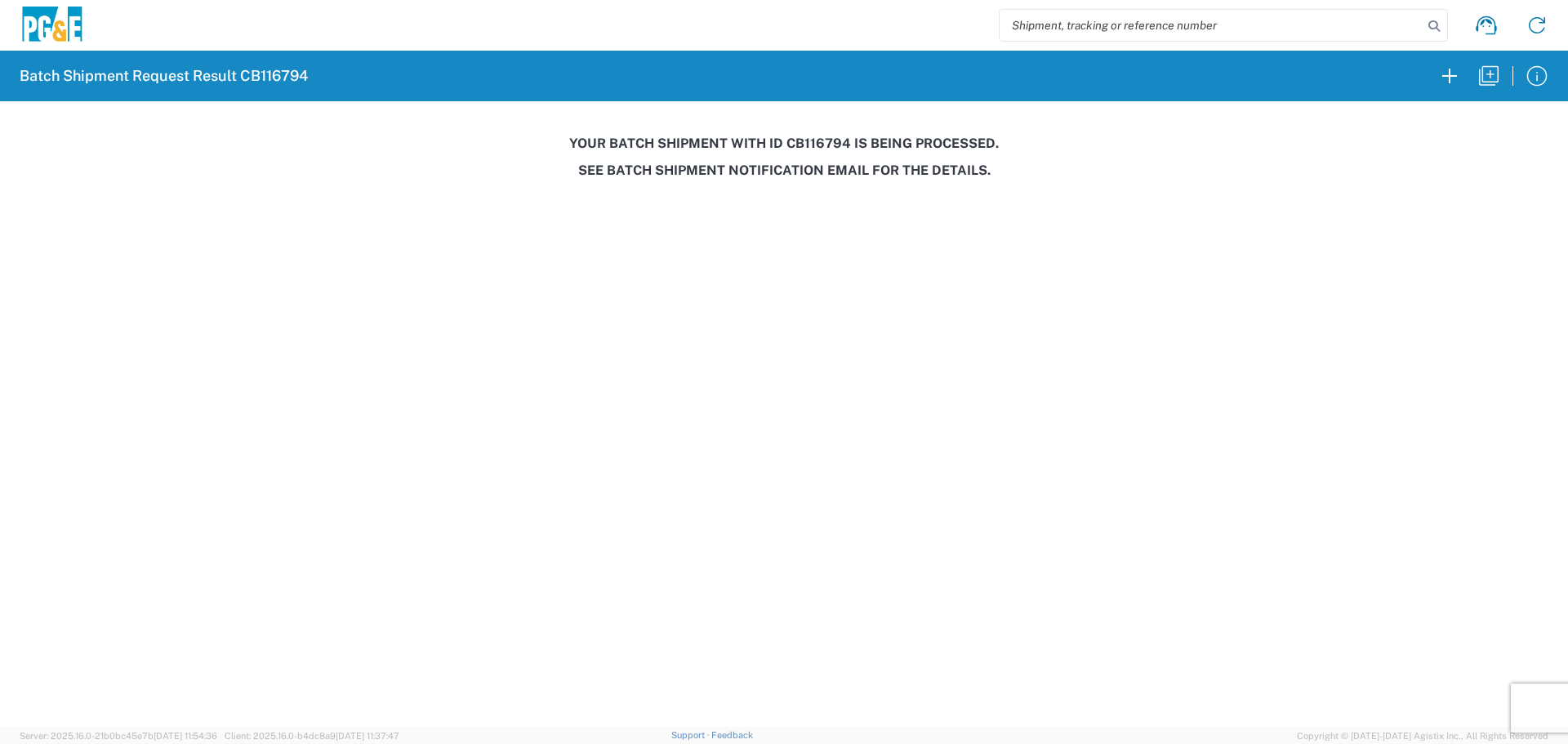
click at [820, 150] on h3 "Your batch shipment with id CB116794 is being processed." at bounding box center [784, 143] width 1545 height 16
copy h3 "CB116794"
